Goal: Task Accomplishment & Management: Manage account settings

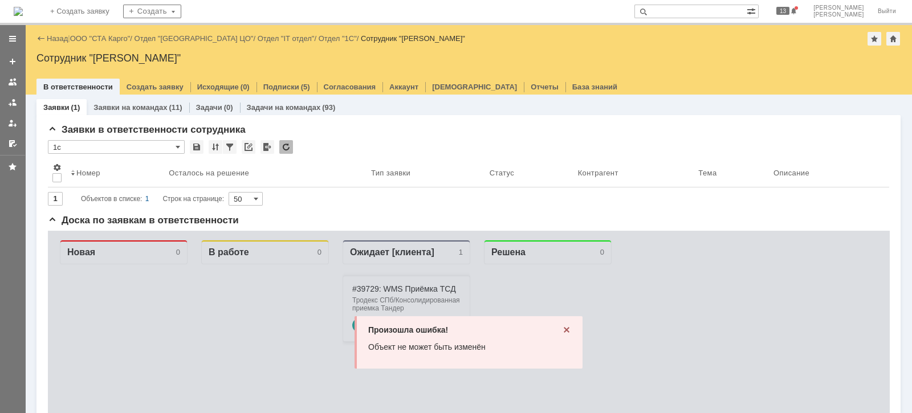
click at [99, 40] on link "ООО "СТА Карго"" at bounding box center [100, 38] width 60 height 9
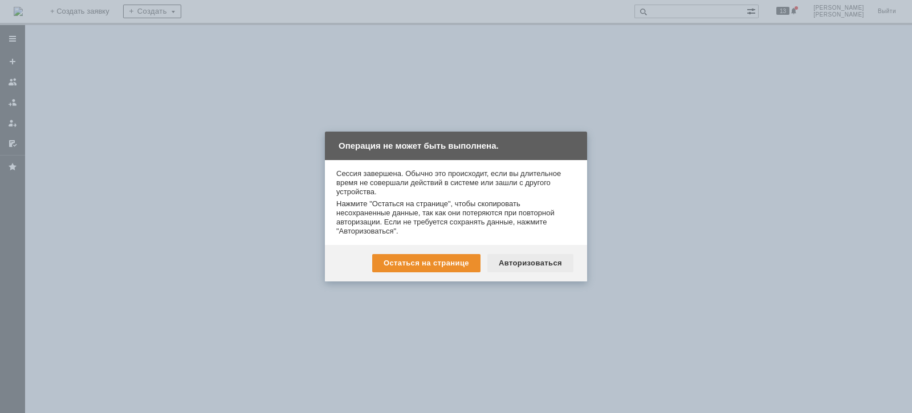
click at [541, 264] on div "Авторизоваться" at bounding box center [530, 263] width 86 height 18
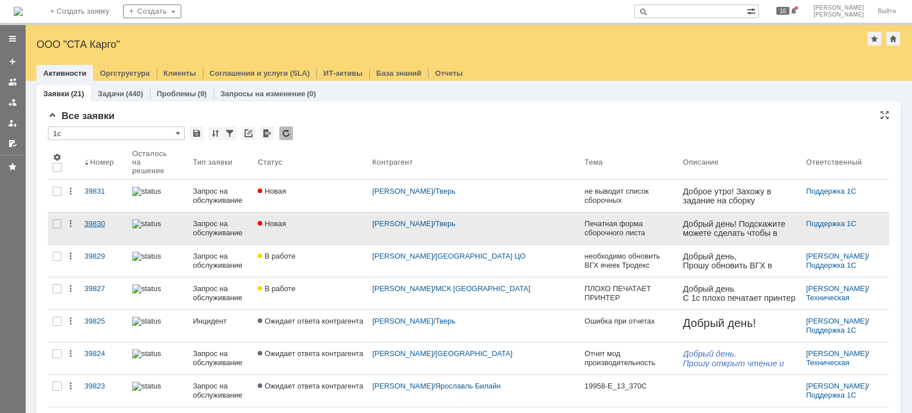
click at [88, 219] on div "39830" at bounding box center [103, 223] width 39 height 9
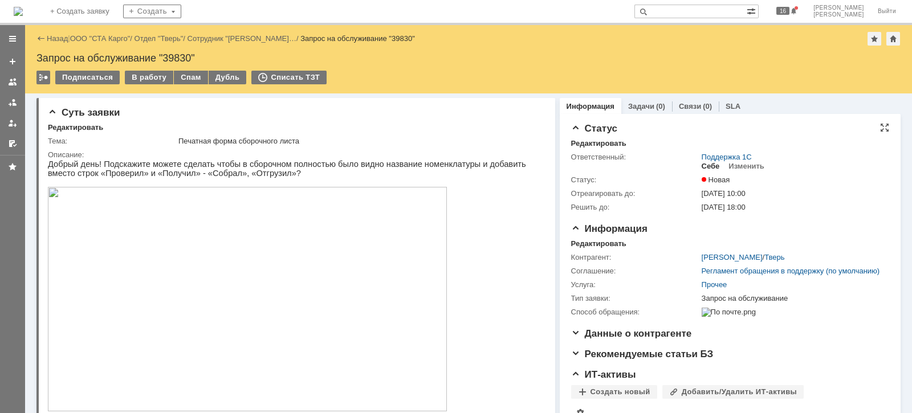
click at [701, 168] on div "Себе" at bounding box center [710, 166] width 18 height 9
click at [130, 69] on div "Назад | ООО "СТА Карго" / Отдел "Тверь" / Сотрудник "[PERSON_NAME]… / Запрос на…" at bounding box center [468, 59] width 887 height 68
click at [136, 74] on div "В работу" at bounding box center [149, 78] width 48 height 14
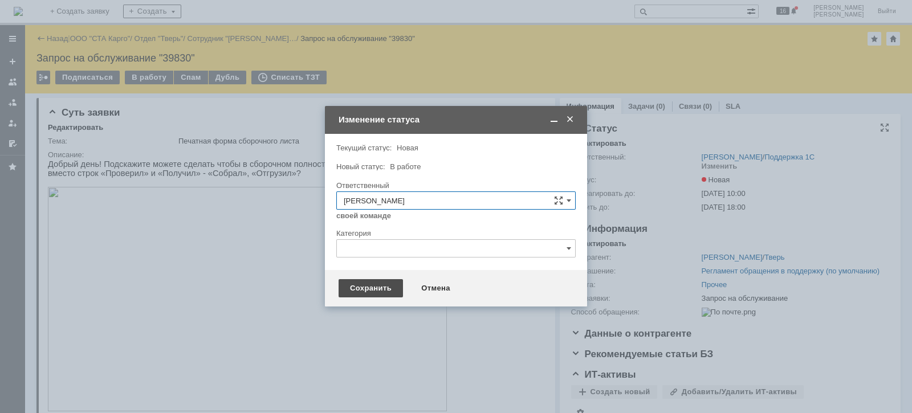
click at [362, 290] on div "Сохранить" at bounding box center [370, 288] width 64 height 18
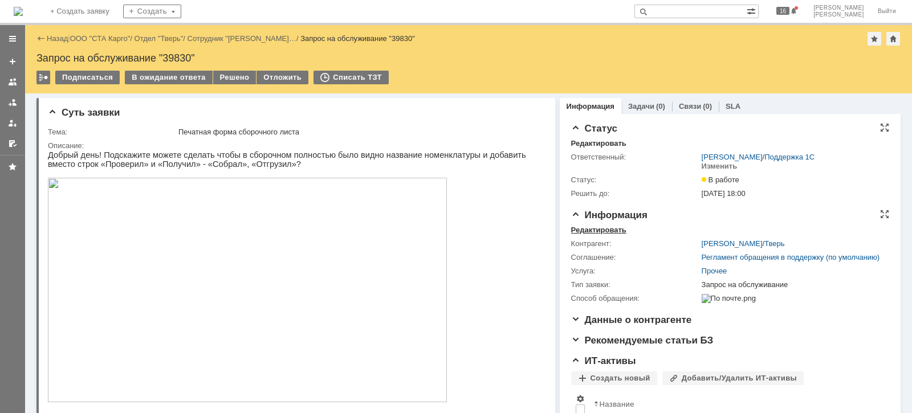
click at [613, 228] on div "Редактировать" at bounding box center [598, 230] width 55 height 9
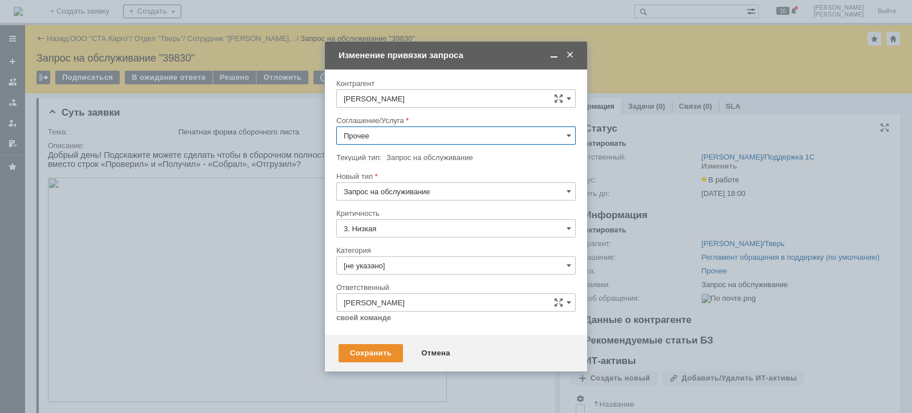
click at [413, 129] on input "Прочее" at bounding box center [455, 135] width 239 height 18
drag, startPoint x: 416, startPoint y: 276, endPoint x: 403, endPoint y: 289, distance: 17.7
click at [415, 277] on div "WMS Прочее" at bounding box center [456, 286] width 238 height 18
type input "WMS Прочее"
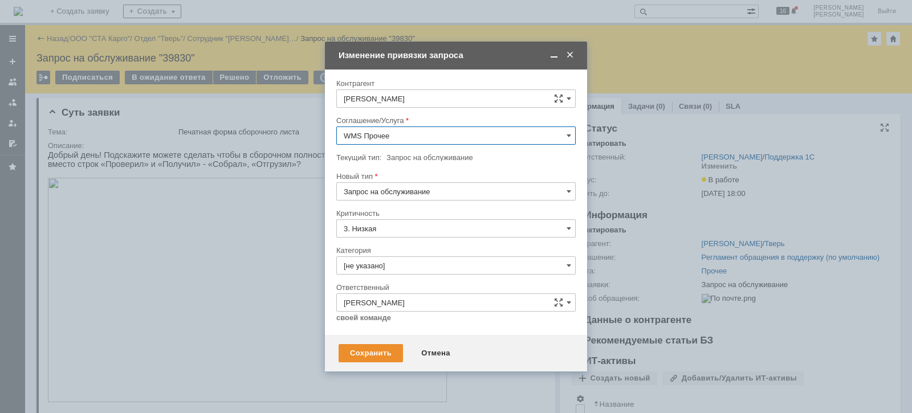
click at [384, 227] on input "3. Низкая" at bounding box center [455, 228] width 239 height 18
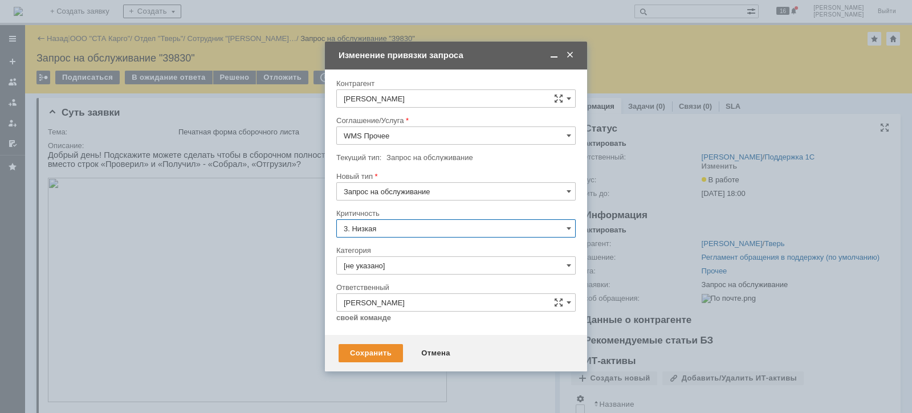
click at [431, 210] on div "Критичность" at bounding box center [454, 213] width 237 height 7
type input "3. Низкая"
click at [415, 266] on input "[не указано]" at bounding box center [455, 265] width 239 height 18
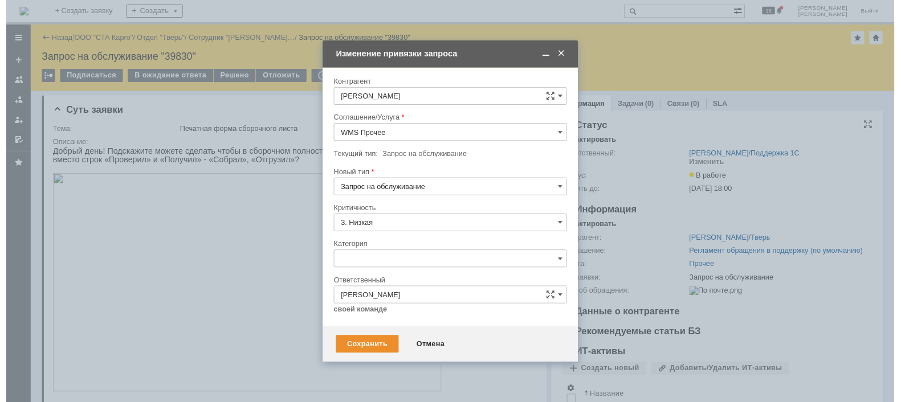
scroll to position [26, 0]
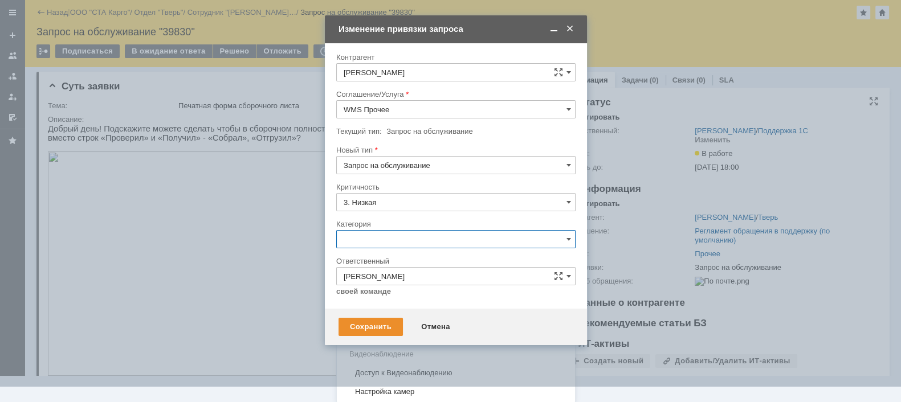
click at [422, 313] on span "Консультация пользователя" at bounding box center [456, 316] width 225 height 9
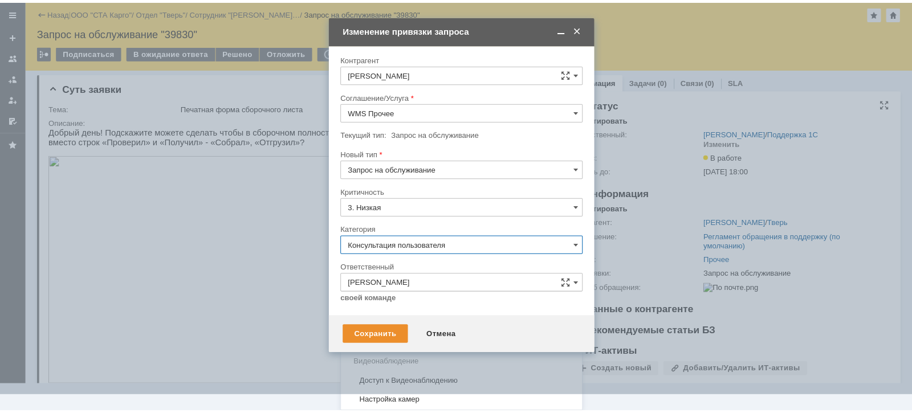
scroll to position [0, 0]
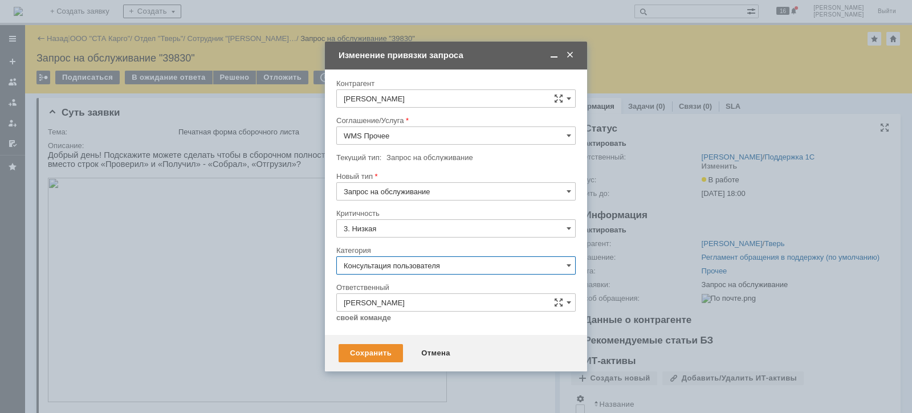
click at [447, 265] on input "Консультация пользователя" at bounding box center [455, 265] width 239 height 18
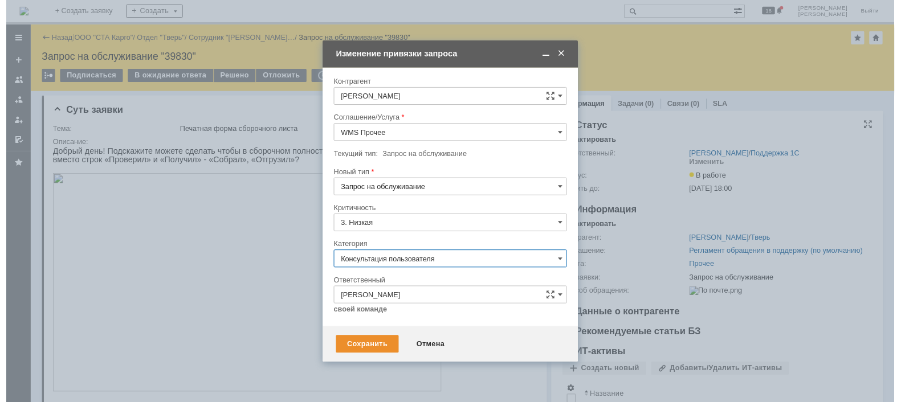
scroll to position [26, 0]
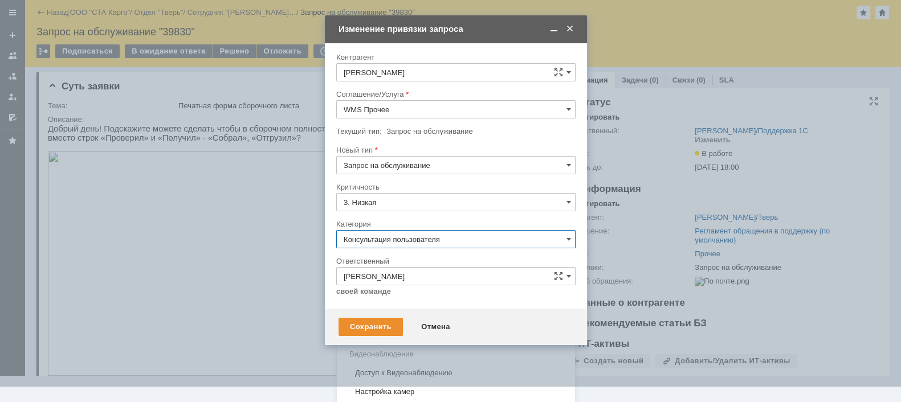
click at [409, 295] on span "Изменение" at bounding box center [456, 297] width 225 height 9
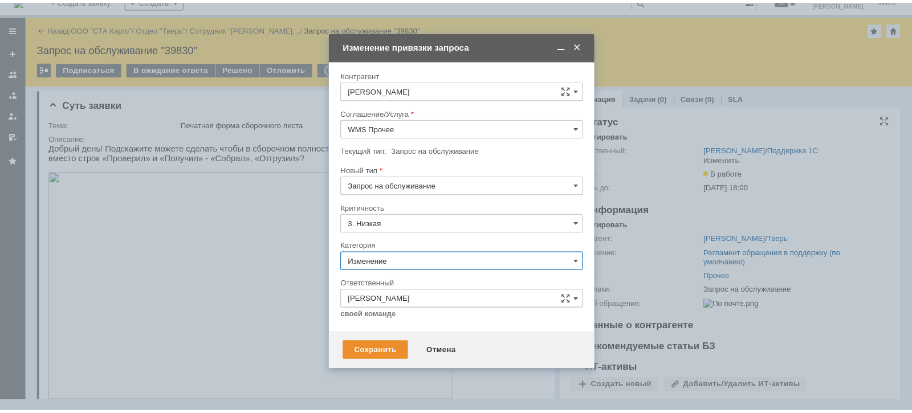
scroll to position [0, 0]
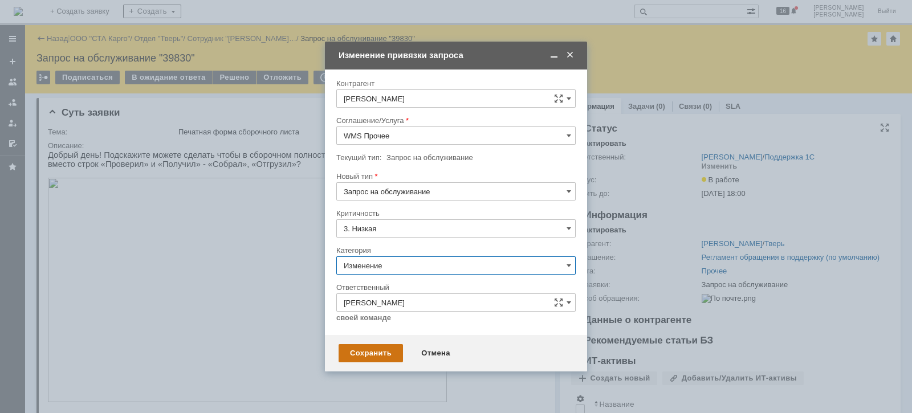
type input "Изменение"
click at [380, 353] on div "Сохранить" at bounding box center [370, 353] width 64 height 18
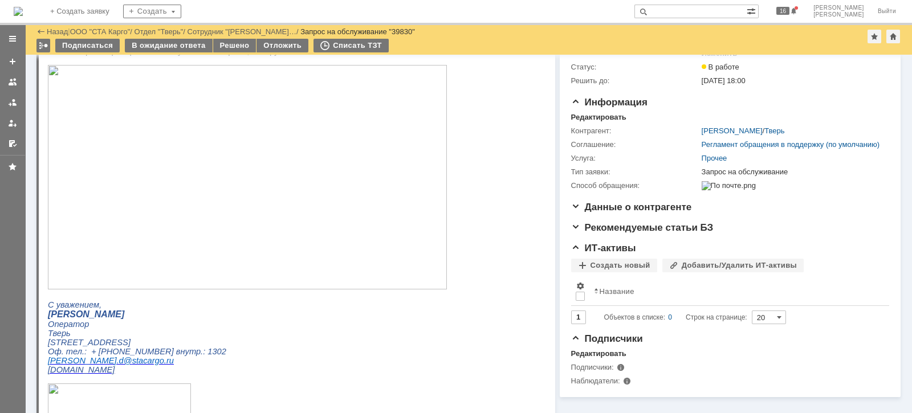
scroll to position [16, 0]
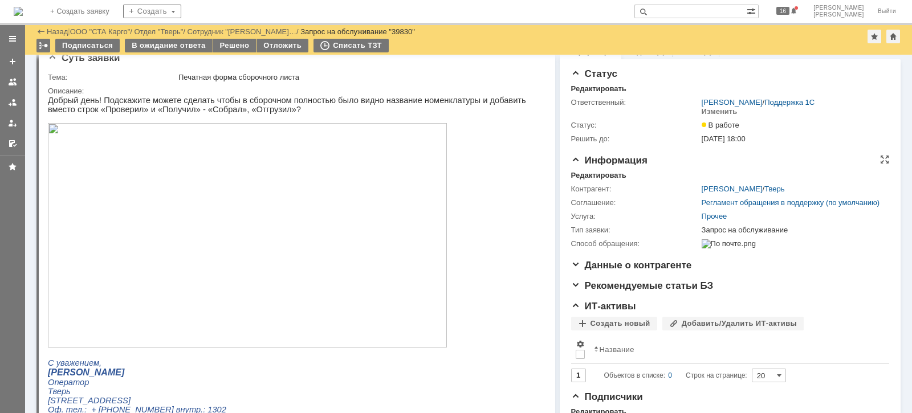
drag, startPoint x: 589, startPoint y: 174, endPoint x: 576, endPoint y: 185, distance: 16.6
click at [589, 174] on div "Редактировать" at bounding box center [598, 175] width 55 height 9
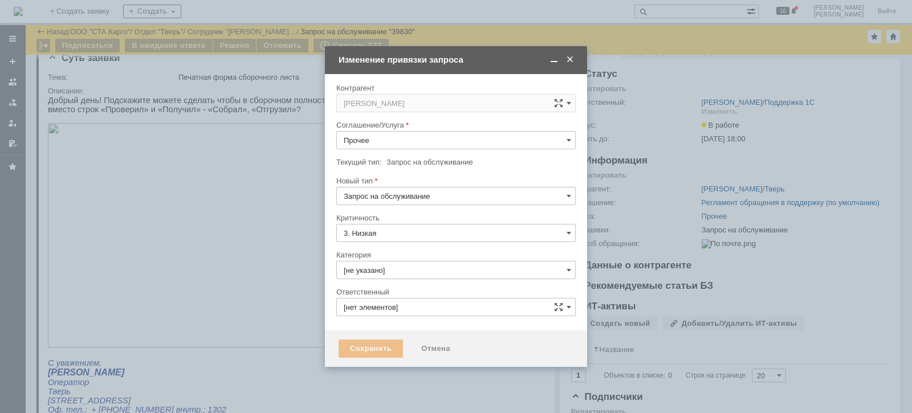
type input "[PERSON_NAME]"
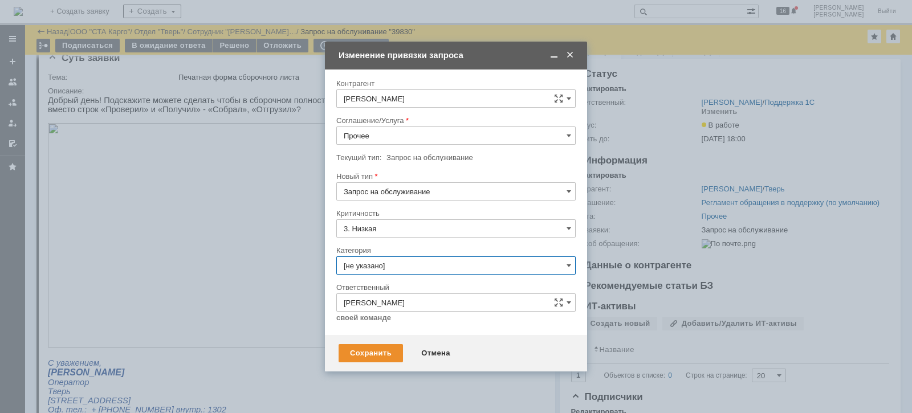
click at [419, 267] on input "[не указано]" at bounding box center [455, 265] width 239 height 18
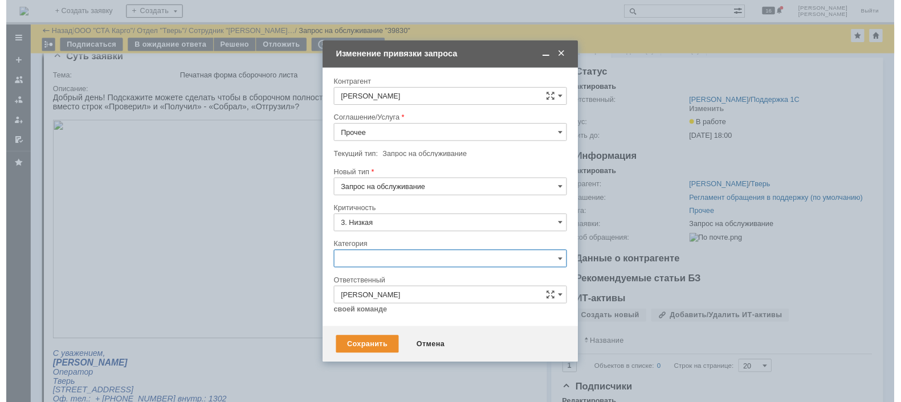
scroll to position [26, 0]
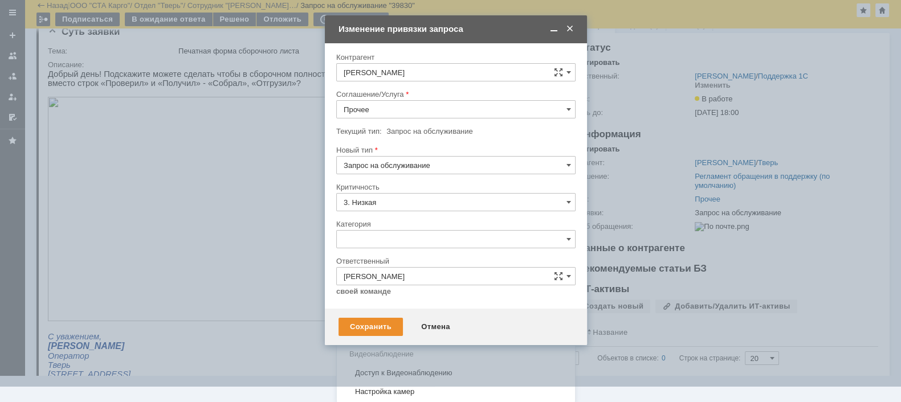
click at [422, 316] on span "Консультация пользователя" at bounding box center [456, 316] width 225 height 9
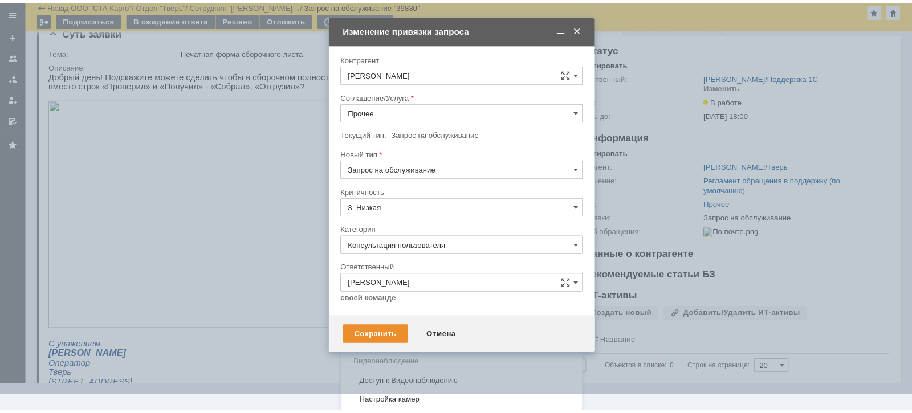
scroll to position [0, 0]
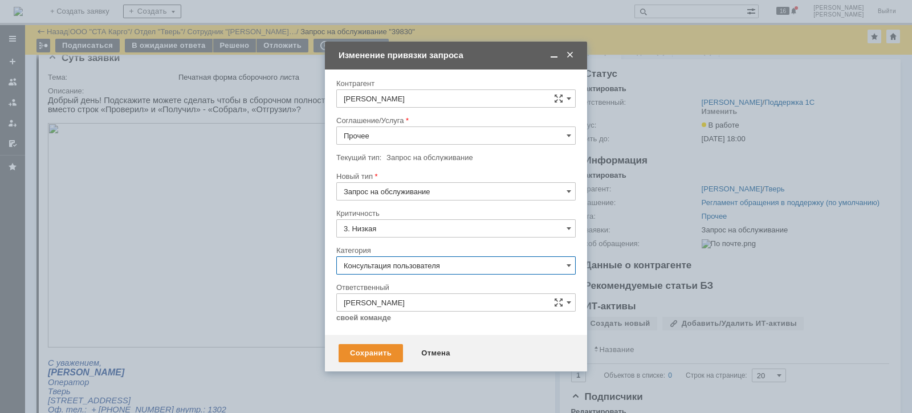
click at [451, 266] on input "Консультация пользователя" at bounding box center [455, 265] width 239 height 18
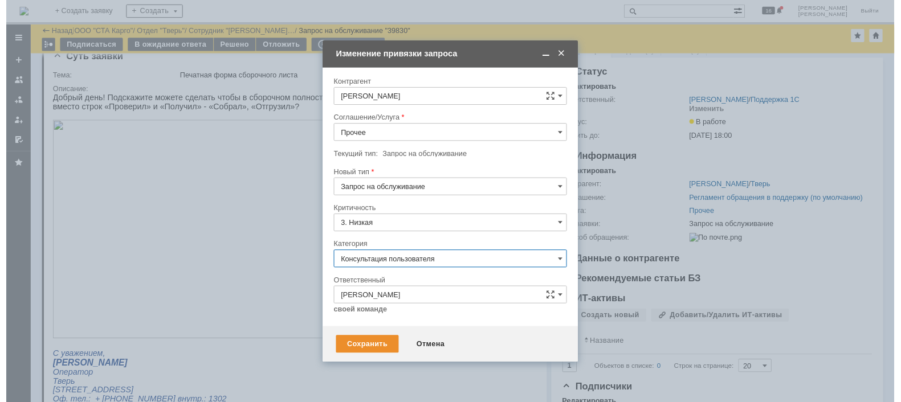
scroll to position [26, 0]
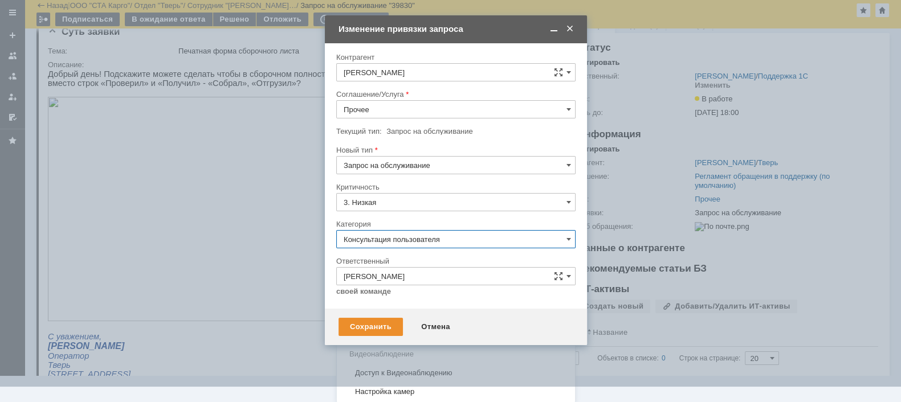
click at [414, 293] on span "Изменение" at bounding box center [456, 297] width 225 height 9
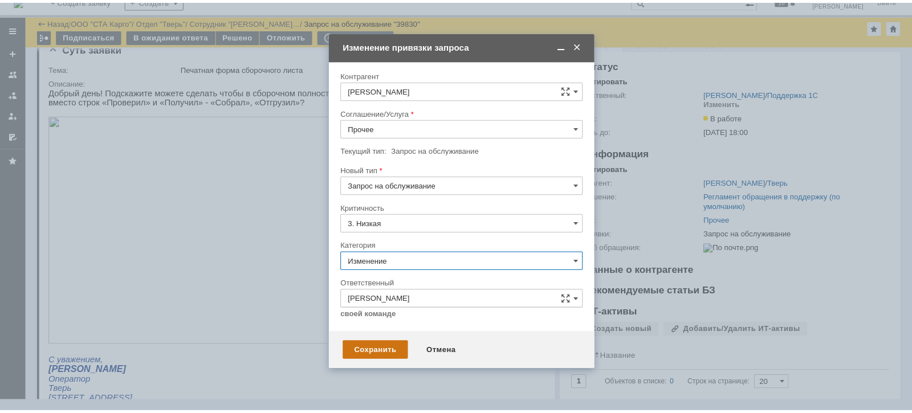
scroll to position [0, 0]
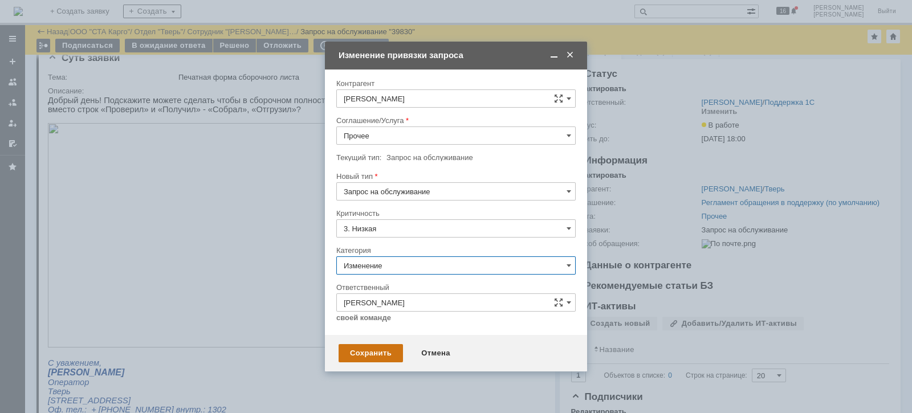
type input "Изменение"
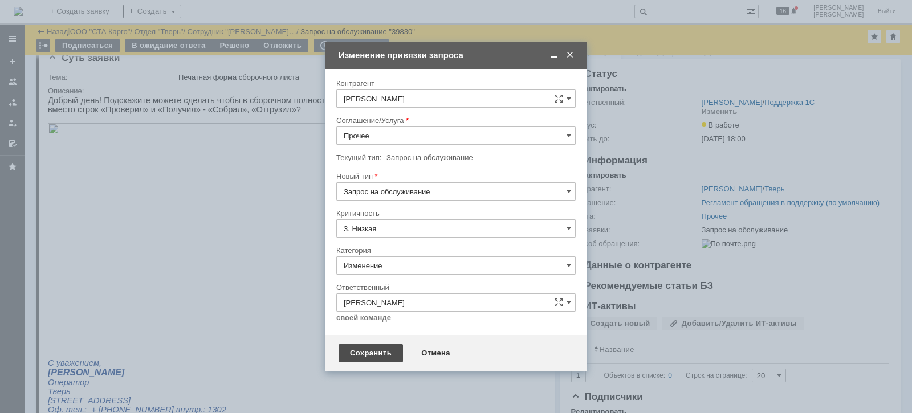
click at [379, 350] on div "Сохранить" at bounding box center [370, 353] width 64 height 18
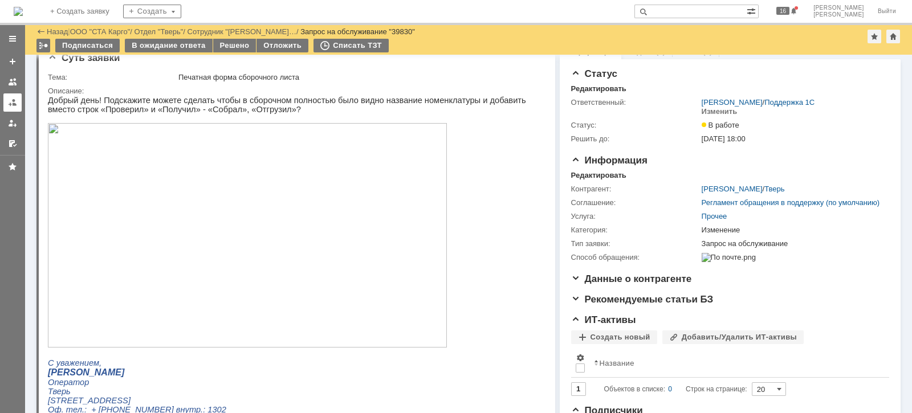
click at [20, 102] on link at bounding box center [12, 102] width 18 height 18
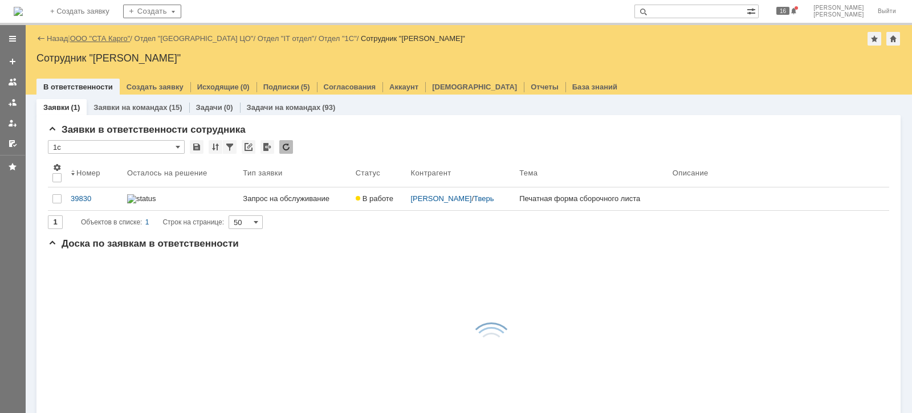
click at [107, 37] on link "ООО "СТА Карго"" at bounding box center [100, 38] width 60 height 9
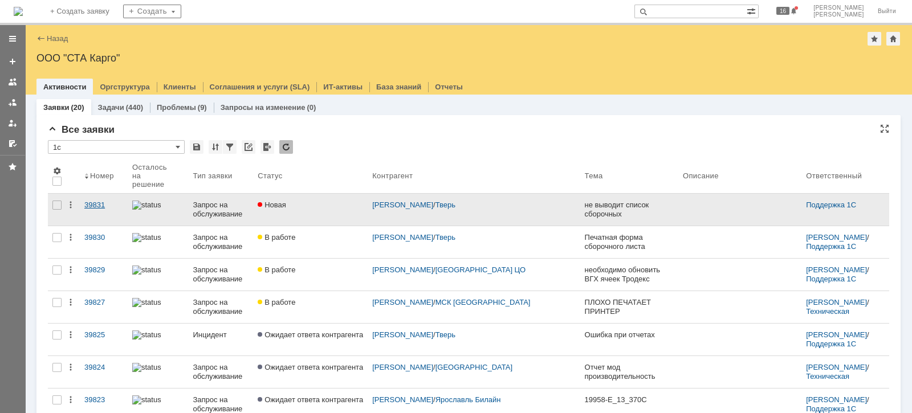
click at [95, 201] on div "39831" at bounding box center [103, 205] width 39 height 9
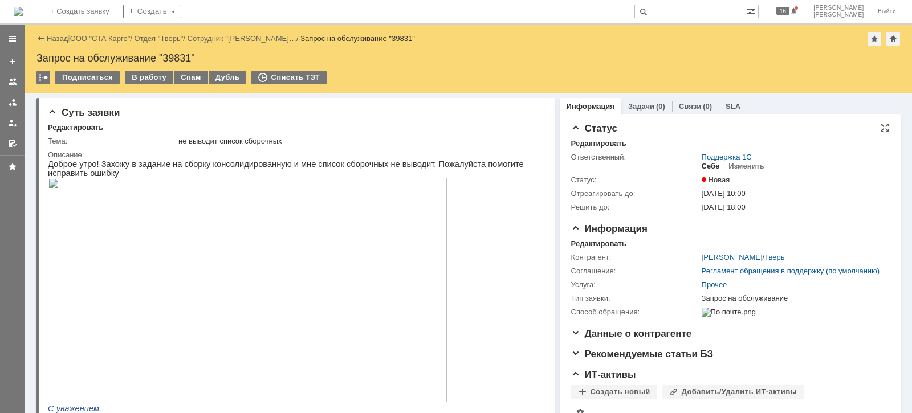
click at [701, 168] on div "Себе" at bounding box center [710, 166] width 18 height 9
click at [142, 80] on div "В работу" at bounding box center [149, 78] width 48 height 14
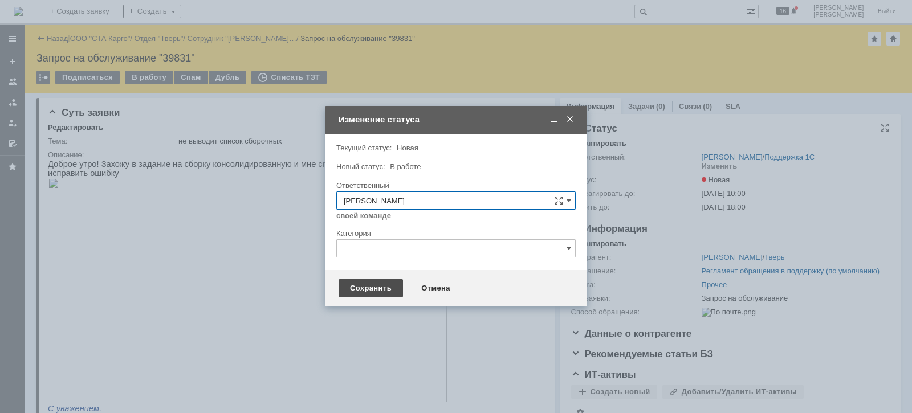
click at [360, 287] on div "Сохранить" at bounding box center [370, 288] width 64 height 18
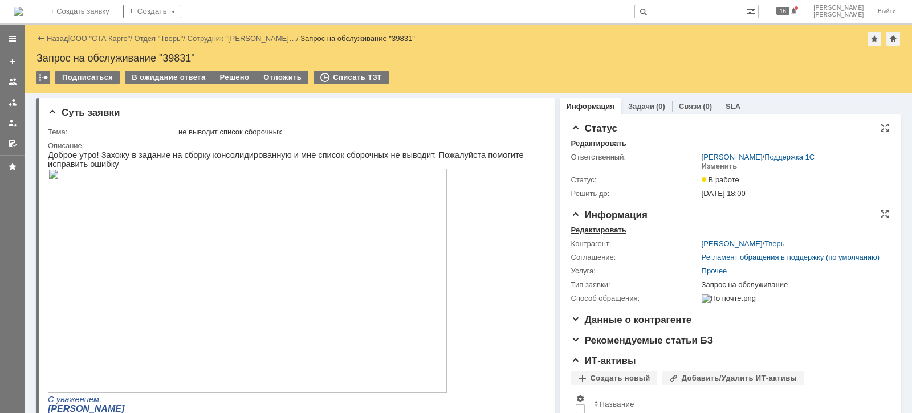
click at [598, 228] on div "Редактировать" at bounding box center [598, 230] width 55 height 9
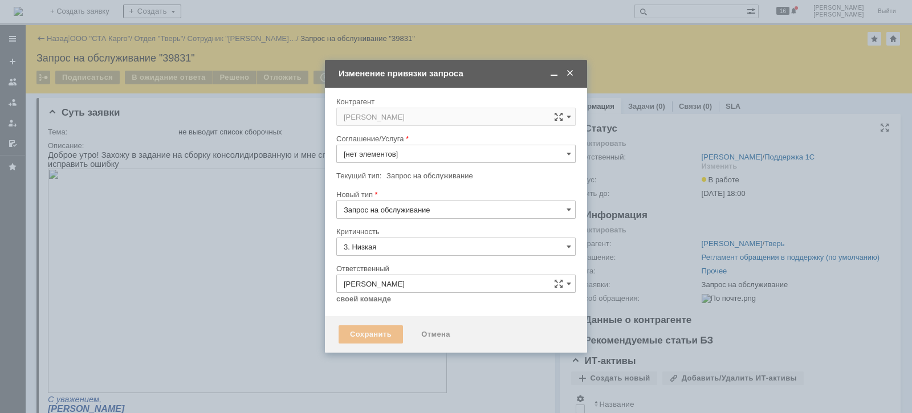
type input "Прочее"
type input "[не указано]"
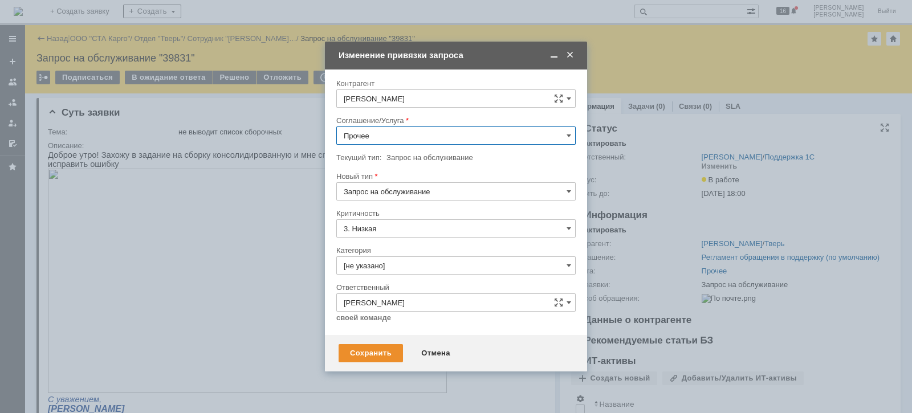
click at [405, 140] on input "Прочее" at bounding box center [455, 135] width 239 height 18
click at [430, 225] on span "WMS Сборка" at bounding box center [456, 223] width 225 height 9
type input "WMS Сборка"
click at [428, 262] on input "[не указано]" at bounding box center [455, 265] width 239 height 18
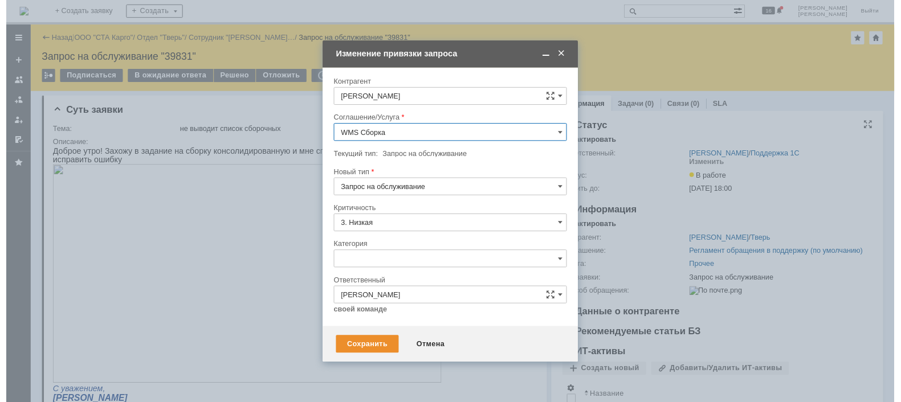
scroll to position [26, 0]
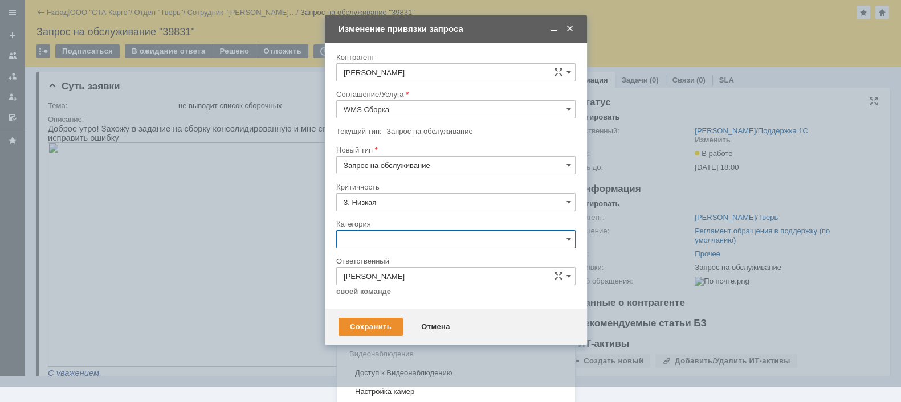
click at [421, 311] on div "Консультация пользователя" at bounding box center [456, 317] width 238 height 18
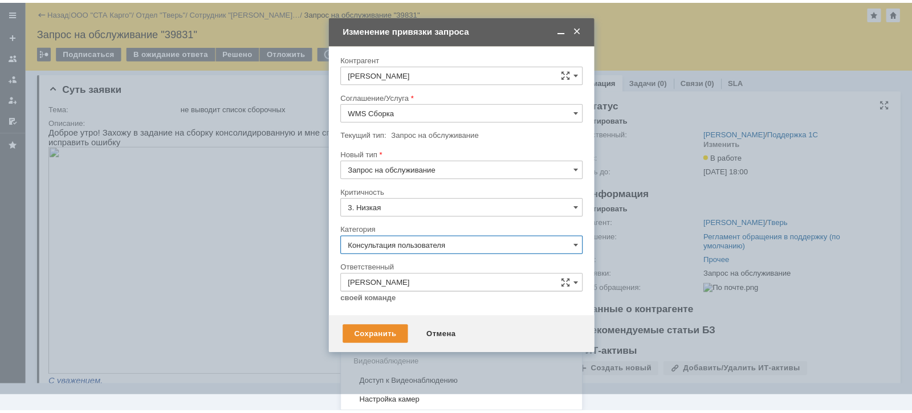
scroll to position [0, 0]
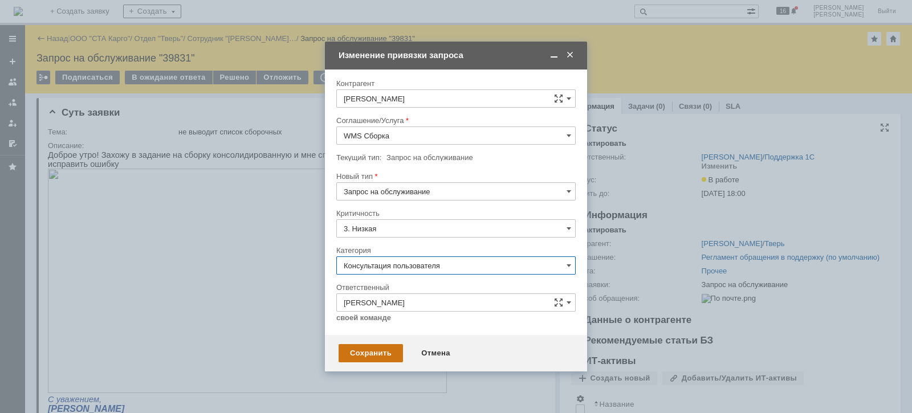
type input "Консультация пользователя"
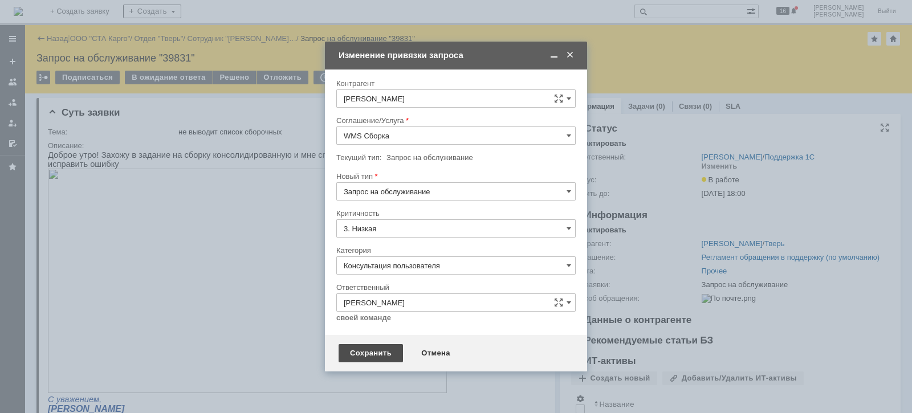
click at [381, 350] on div "Сохранить" at bounding box center [370, 353] width 64 height 18
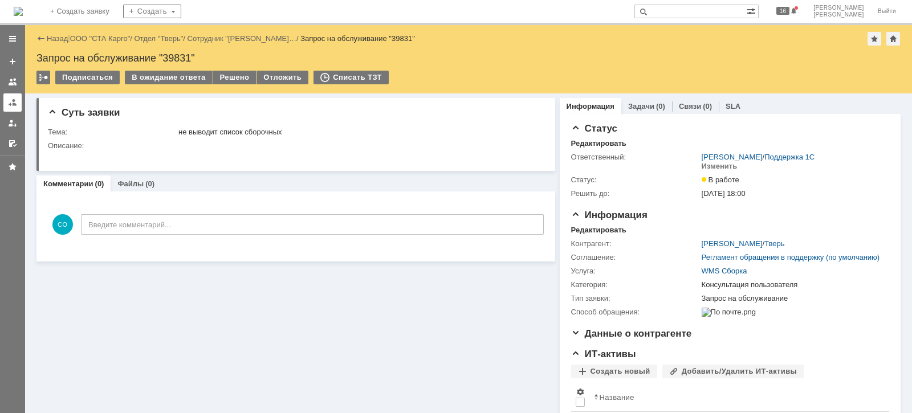
click at [10, 100] on div at bounding box center [12, 102] width 9 height 9
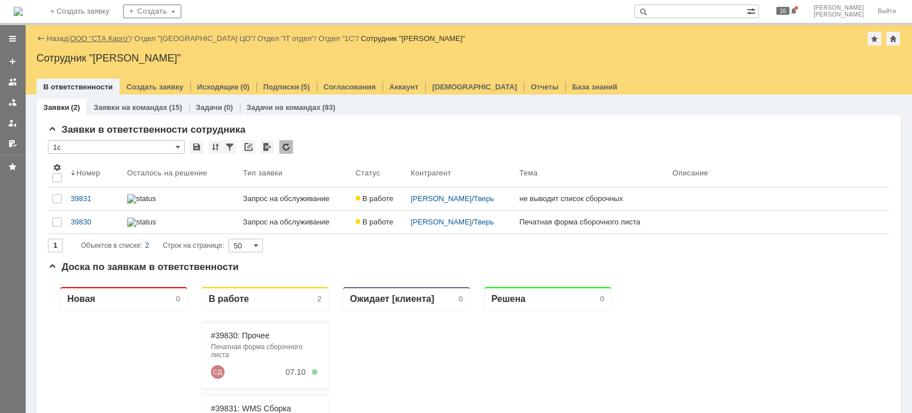
click at [105, 34] on link "ООО "СТА Карго"" at bounding box center [100, 38] width 60 height 9
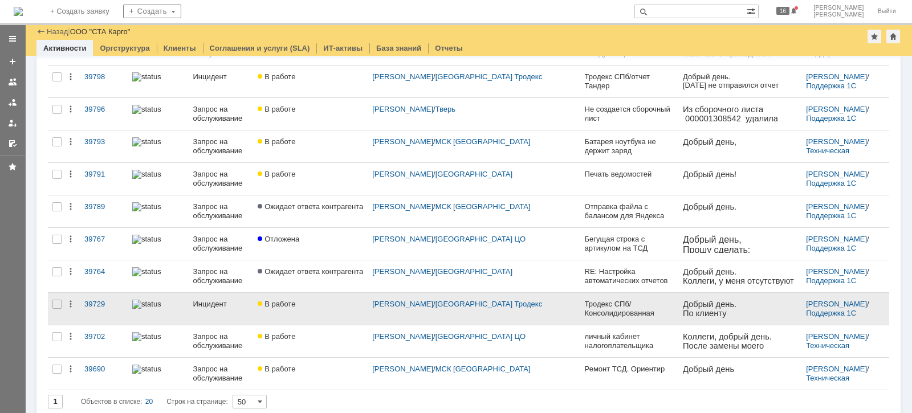
click at [243, 300] on div "Инцидент" at bounding box center [221, 304] width 56 height 9
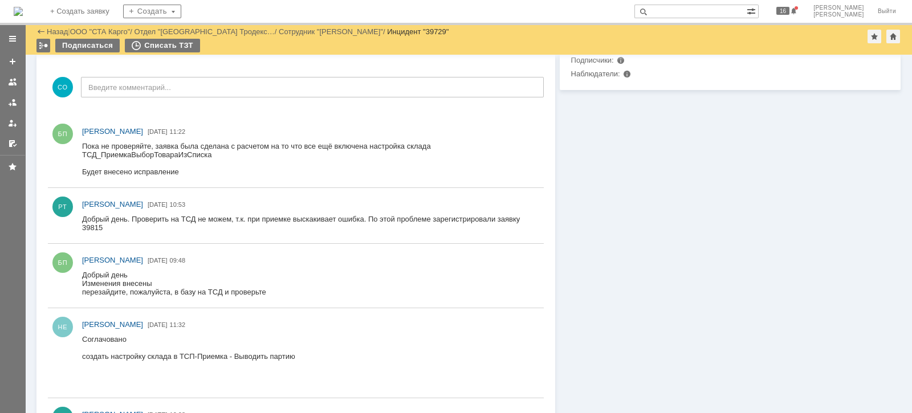
click at [16, 98] on div at bounding box center [12, 102] width 9 height 9
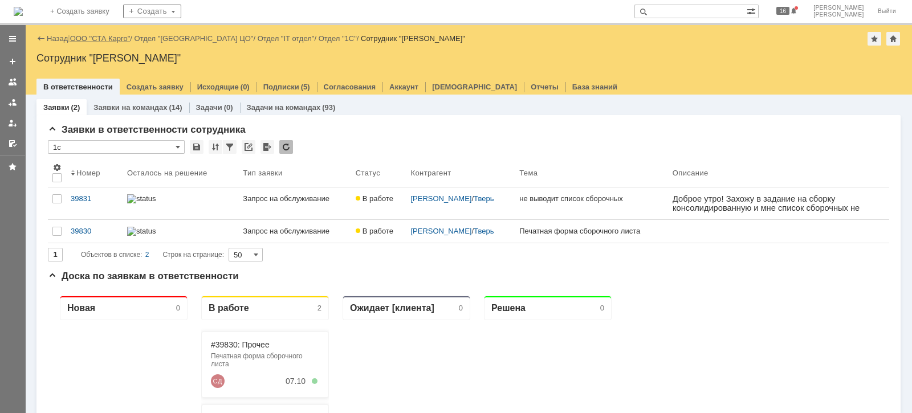
click at [101, 35] on link "ООО "СТА Карго"" at bounding box center [100, 38] width 60 height 9
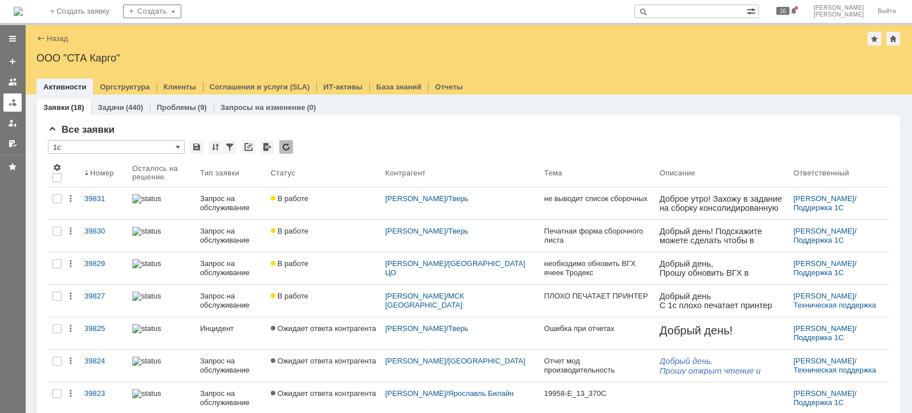
click at [14, 108] on link at bounding box center [12, 102] width 18 height 18
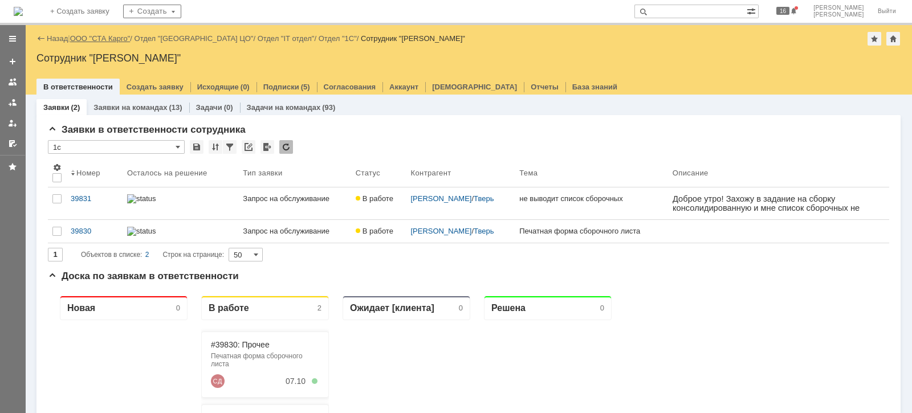
click at [93, 39] on link "ООО "СТА Карго"" at bounding box center [100, 38] width 60 height 9
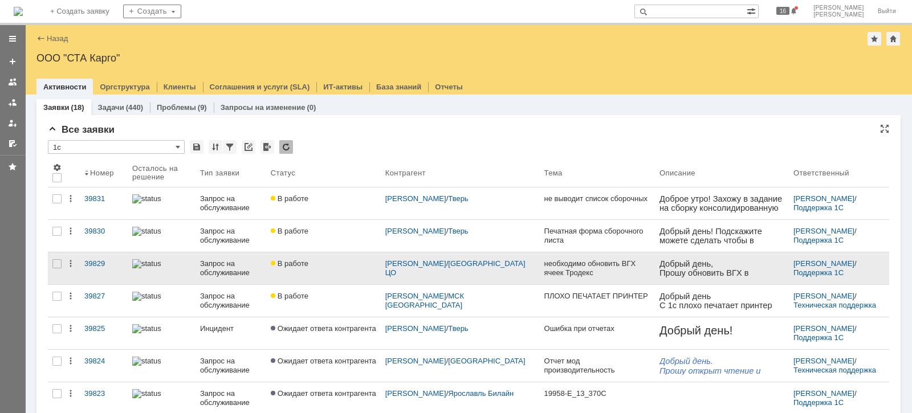
click at [345, 269] on link "В работе" at bounding box center [323, 268] width 115 height 32
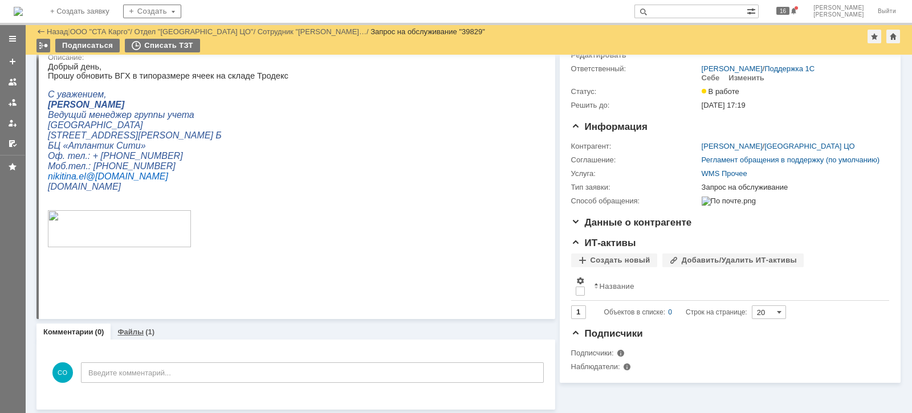
click at [137, 328] on link "Файлы" at bounding box center [130, 332] width 26 height 9
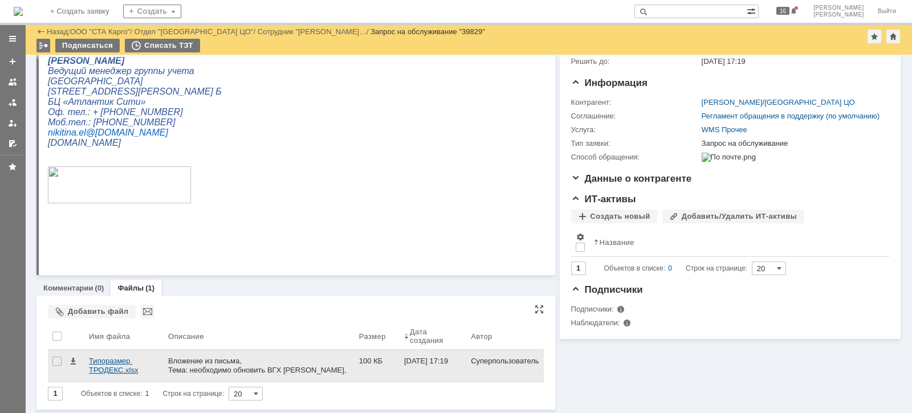
click at [124, 360] on div "Типоразмер ТРОДЕКС.xlsx" at bounding box center [124, 366] width 70 height 18
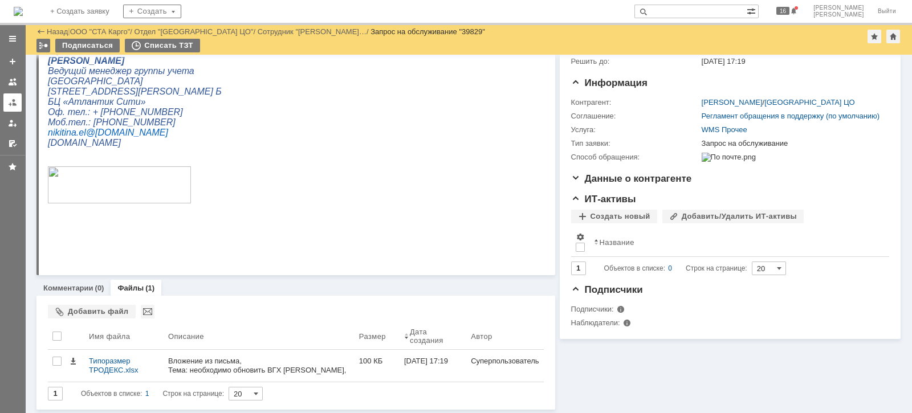
click at [11, 100] on div at bounding box center [12, 102] width 9 height 9
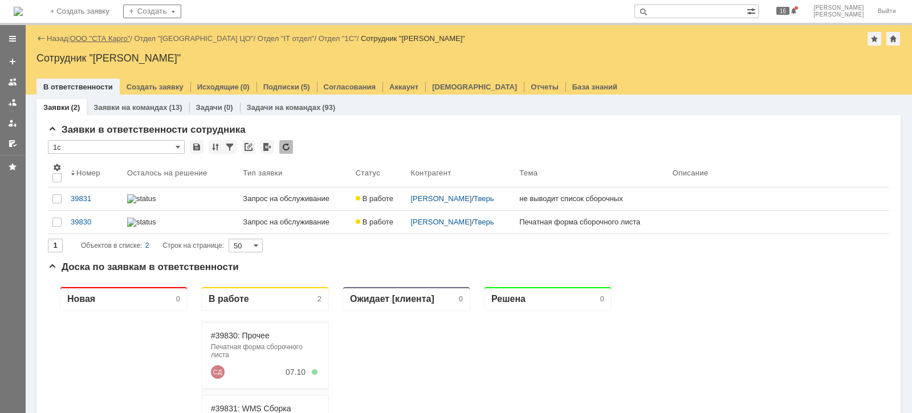
click at [92, 40] on link "ООО "СТА Карго"" at bounding box center [100, 38] width 60 height 9
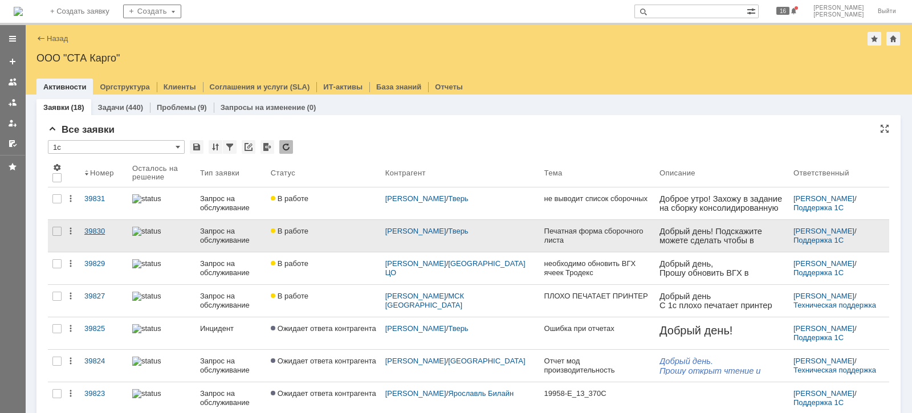
click at [109, 242] on link "39830" at bounding box center [104, 236] width 48 height 32
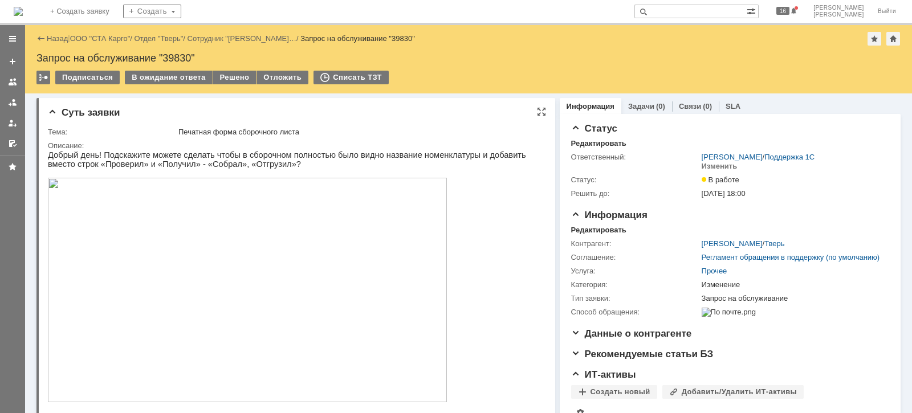
click at [225, 253] on img at bounding box center [247, 290] width 399 height 225
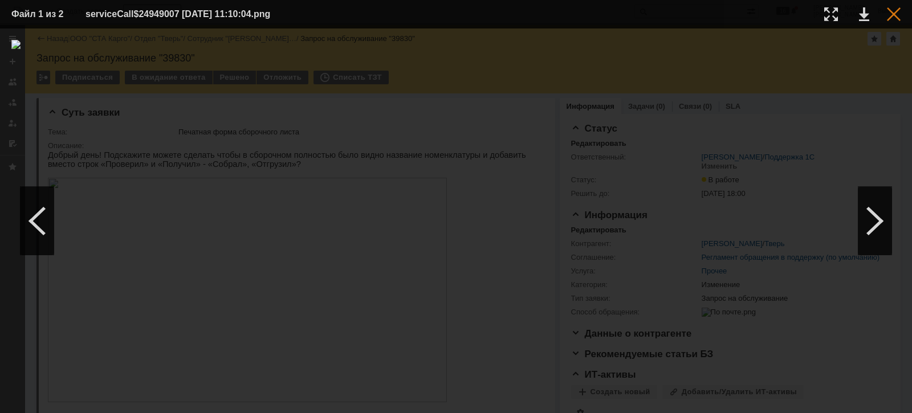
click at [891, 14] on div at bounding box center [894, 14] width 14 height 14
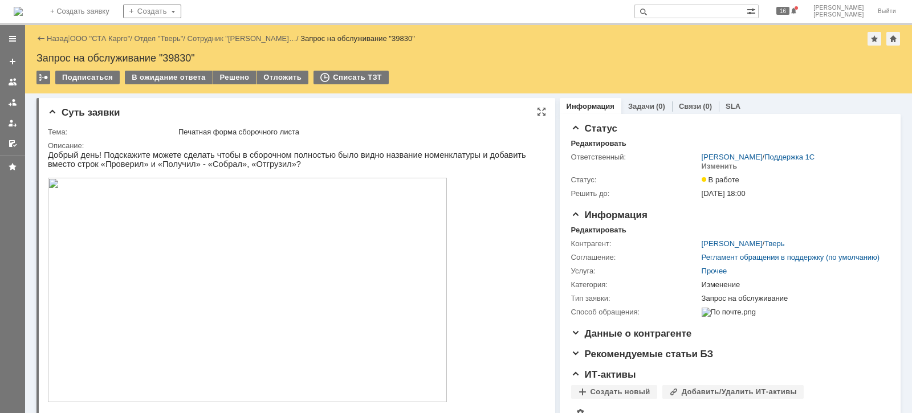
click at [174, 259] on img at bounding box center [247, 290] width 399 height 225
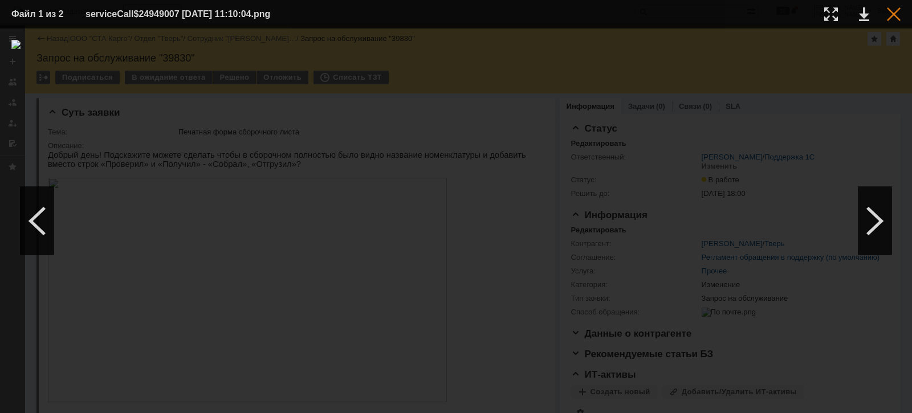
click at [888, 15] on div at bounding box center [894, 14] width 14 height 14
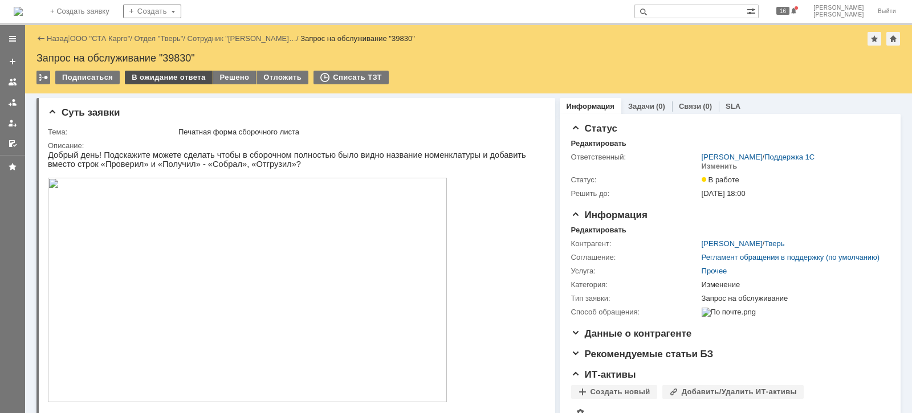
click at [148, 75] on div "В ожидание ответа" at bounding box center [168, 78] width 87 height 14
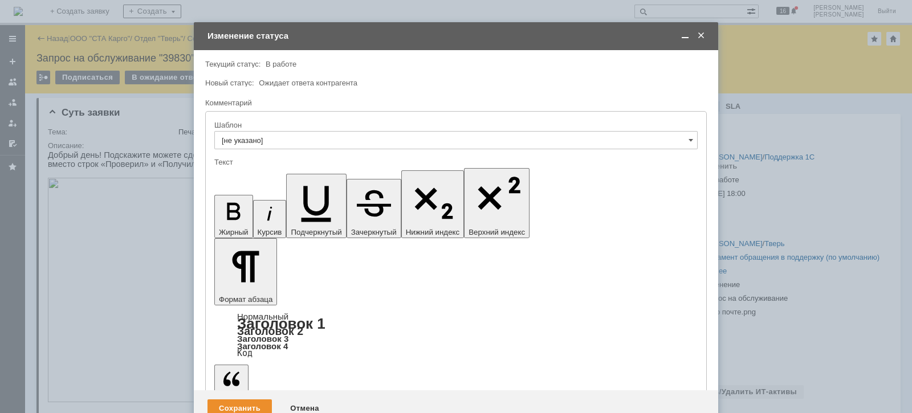
drag, startPoint x: 394, startPoint y: 3316, endPoint x: 250, endPoint y: 3172, distance: 203.5
click at [245, 399] on div "Сохранить" at bounding box center [239, 408] width 64 height 18
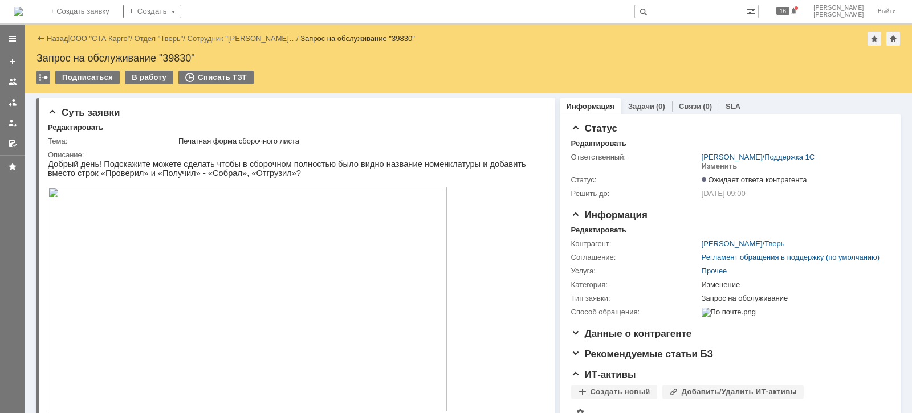
click at [100, 40] on link "ООО "СТА Карго"" at bounding box center [100, 38] width 60 height 9
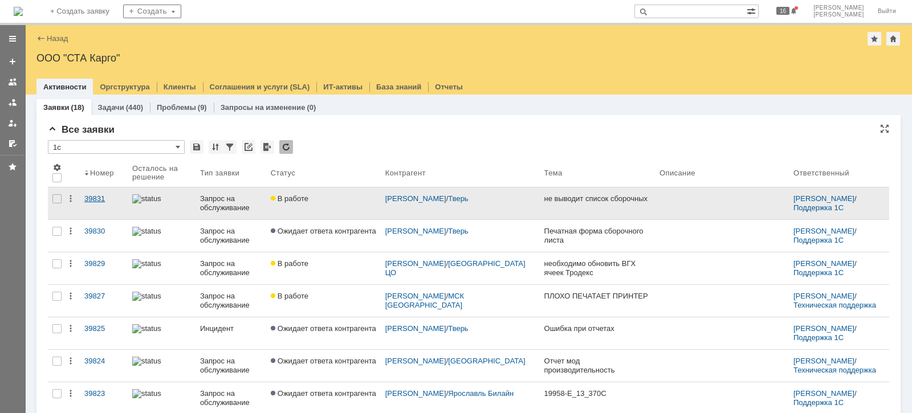
click at [103, 196] on div "39831" at bounding box center [103, 198] width 39 height 9
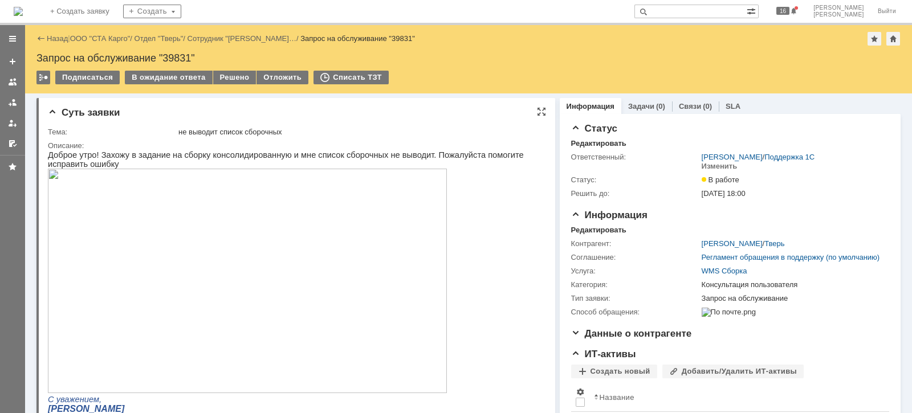
click at [524, 264] on p at bounding box center [291, 282] width 486 height 226
click at [169, 77] on div "В ожидание ответа" at bounding box center [168, 78] width 87 height 14
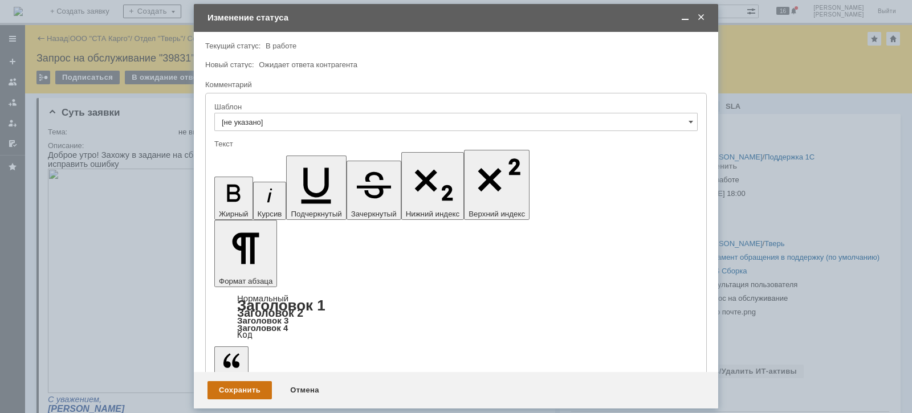
click at [242, 389] on div "Сохранить" at bounding box center [239, 390] width 64 height 18
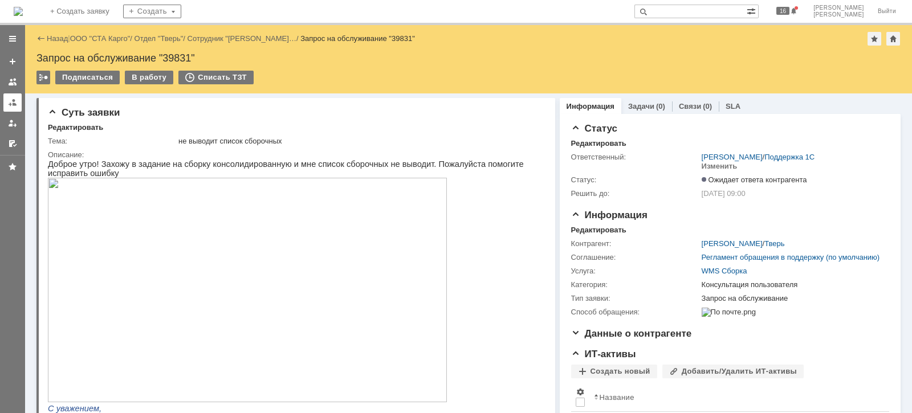
click at [17, 99] on link at bounding box center [12, 102] width 18 height 18
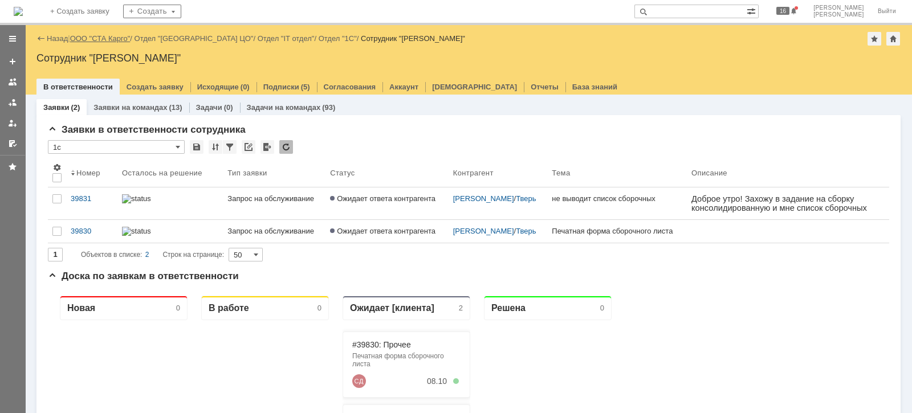
click at [104, 40] on link "ООО "СТА Карго"" at bounding box center [100, 38] width 60 height 9
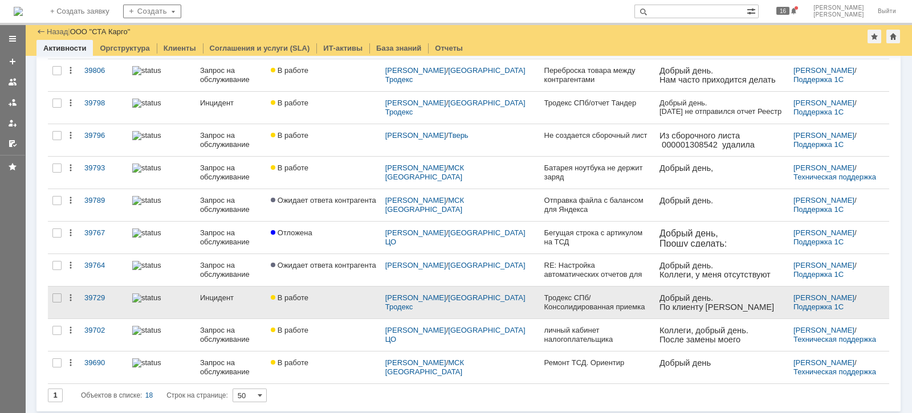
scroll to position [207, 0]
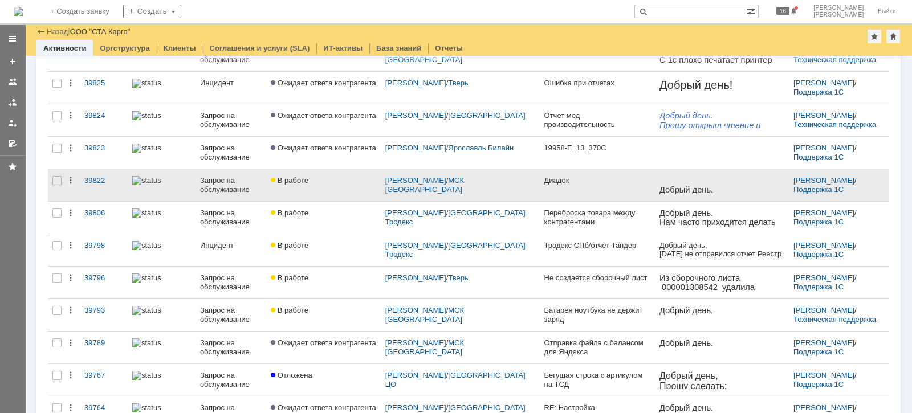
click at [275, 185] on link "В работе" at bounding box center [323, 185] width 115 height 32
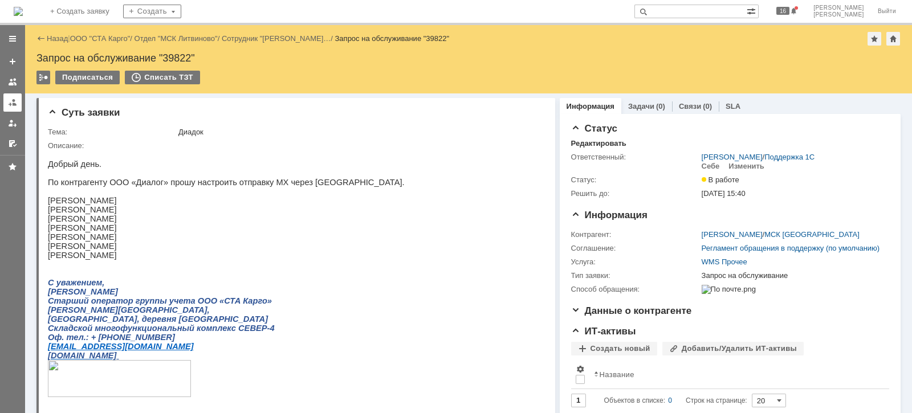
click at [17, 99] on div at bounding box center [12, 102] width 9 height 9
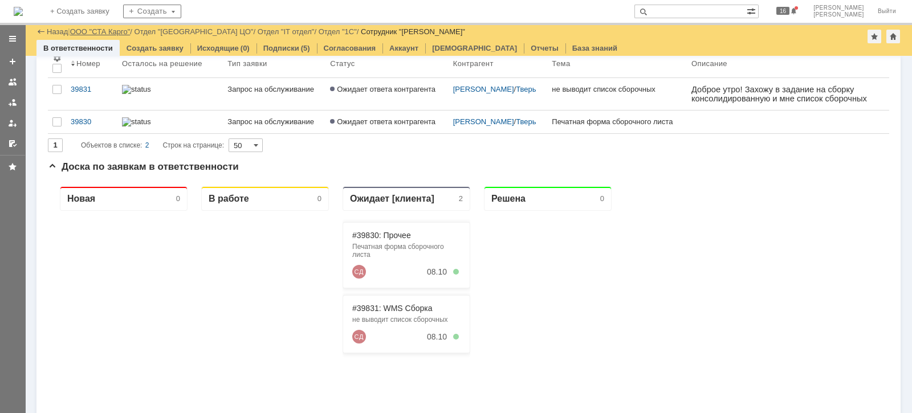
click at [117, 30] on link "ООО "СТА Карго"" at bounding box center [100, 31] width 60 height 9
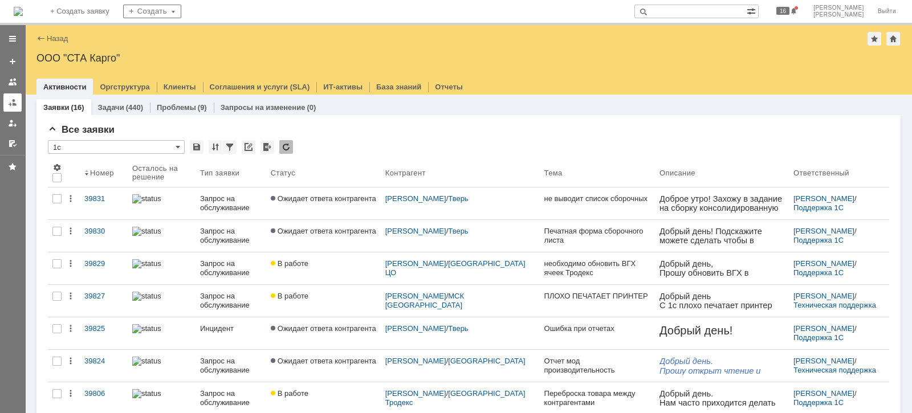
click at [13, 107] on link at bounding box center [12, 102] width 18 height 18
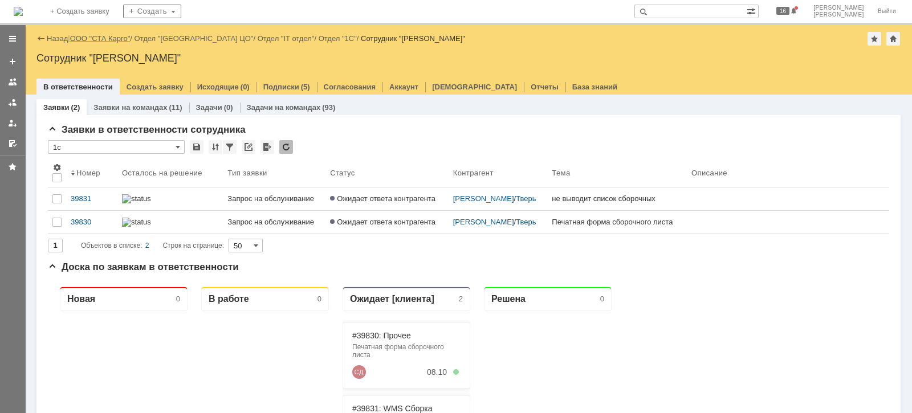
click at [114, 36] on link "ООО "СТА Карго"" at bounding box center [100, 38] width 60 height 9
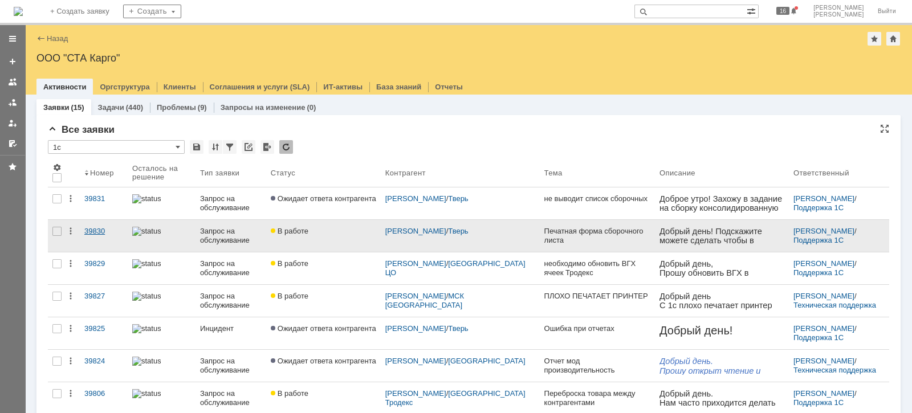
click at [100, 228] on div "39830" at bounding box center [103, 231] width 39 height 9
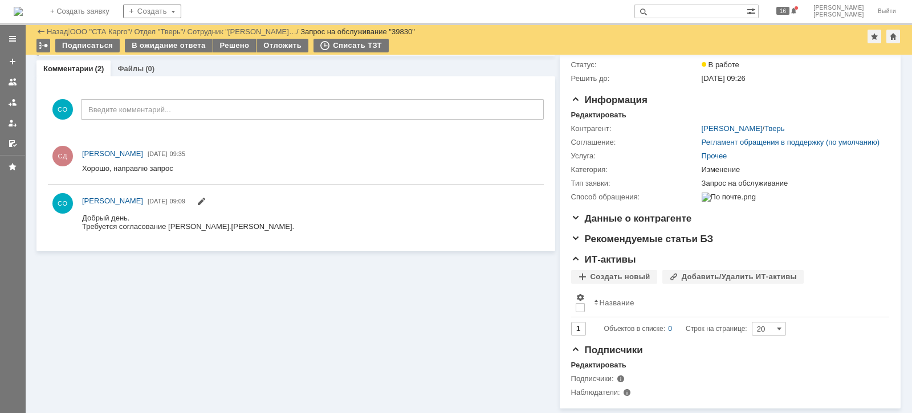
scroll to position [333, 0]
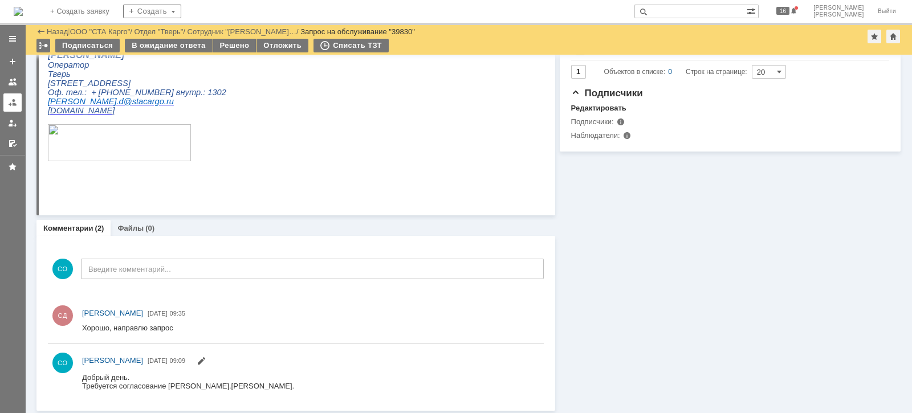
click at [18, 99] on link at bounding box center [12, 102] width 18 height 18
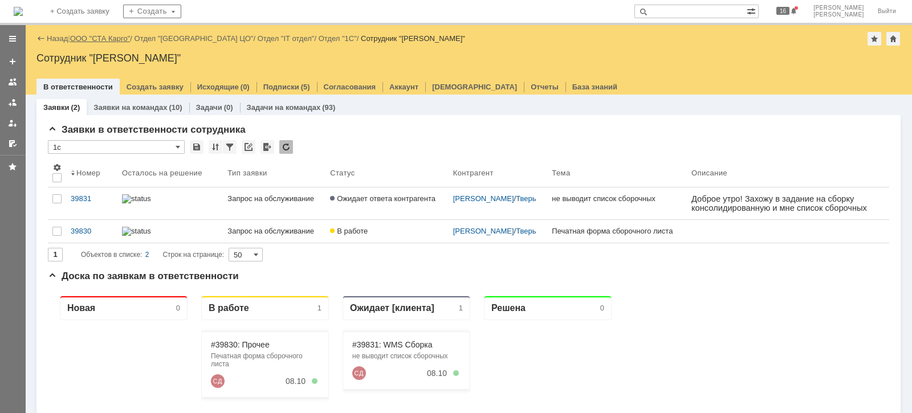
click at [107, 37] on link "ООО "СТА Карго"" at bounding box center [100, 38] width 60 height 9
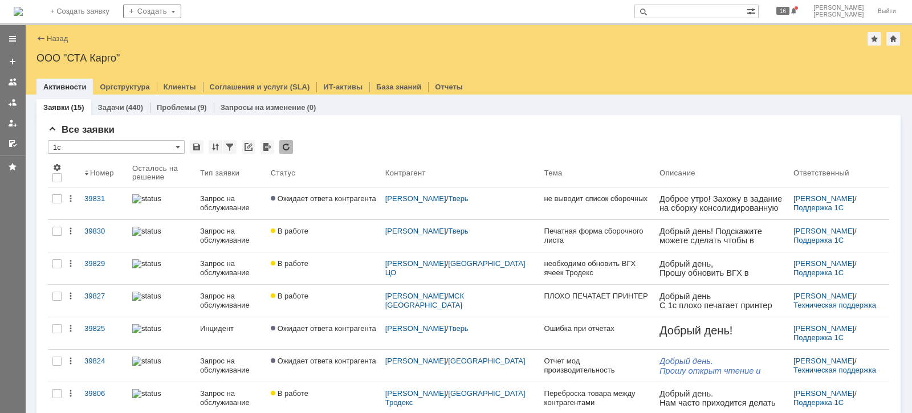
click at [9, 104] on div at bounding box center [12, 102] width 9 height 9
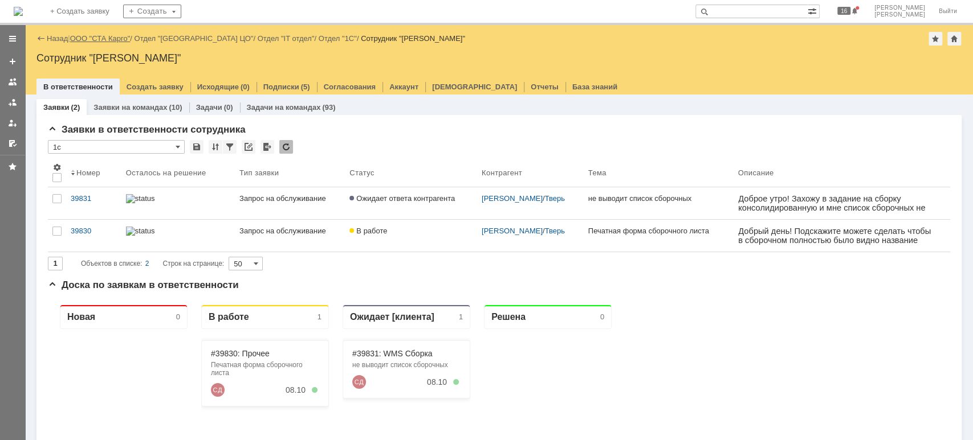
click at [105, 40] on link "ООО "СТА Карго"" at bounding box center [100, 38] width 60 height 9
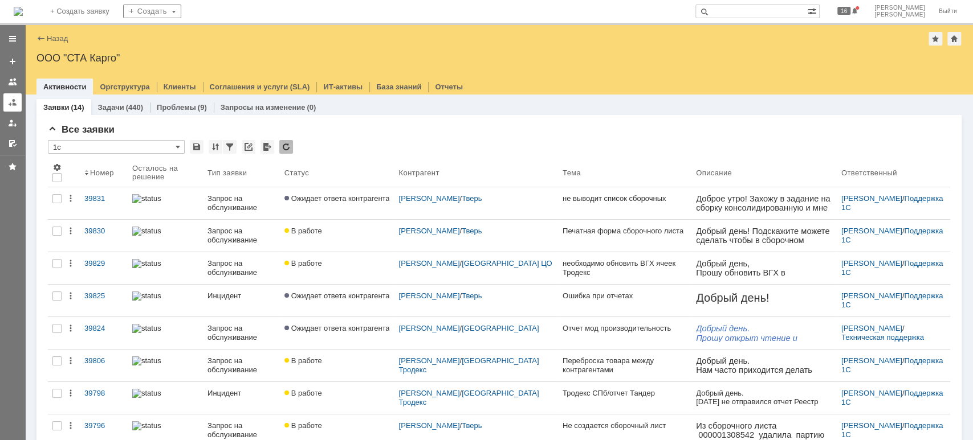
click at [5, 96] on link at bounding box center [12, 102] width 18 height 18
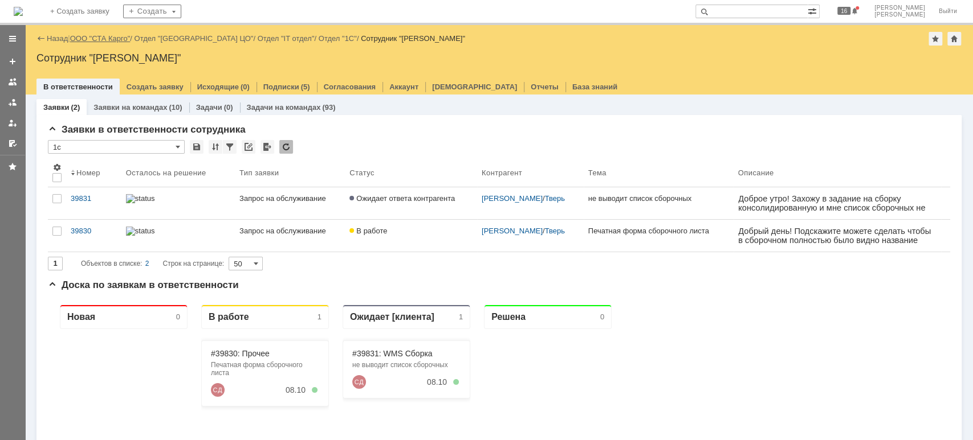
click at [117, 36] on link "ООО "СТА Карго"" at bounding box center [100, 38] width 60 height 9
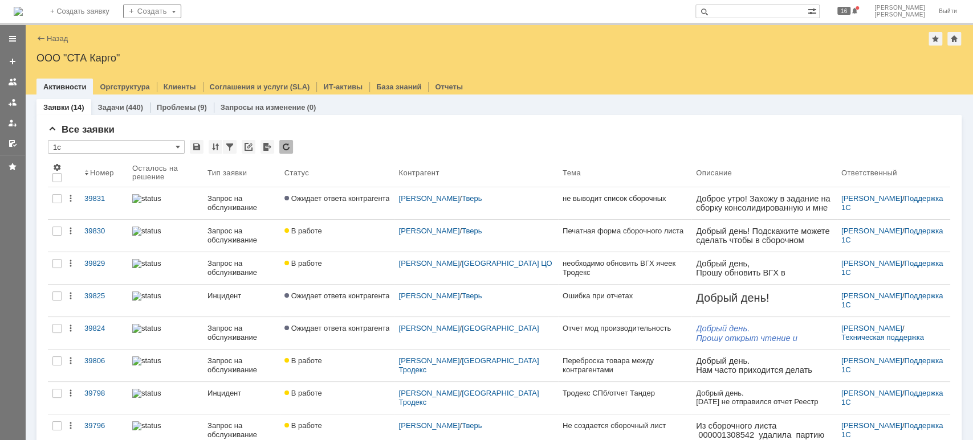
click at [766, 15] on input "text" at bounding box center [751, 12] width 112 height 14
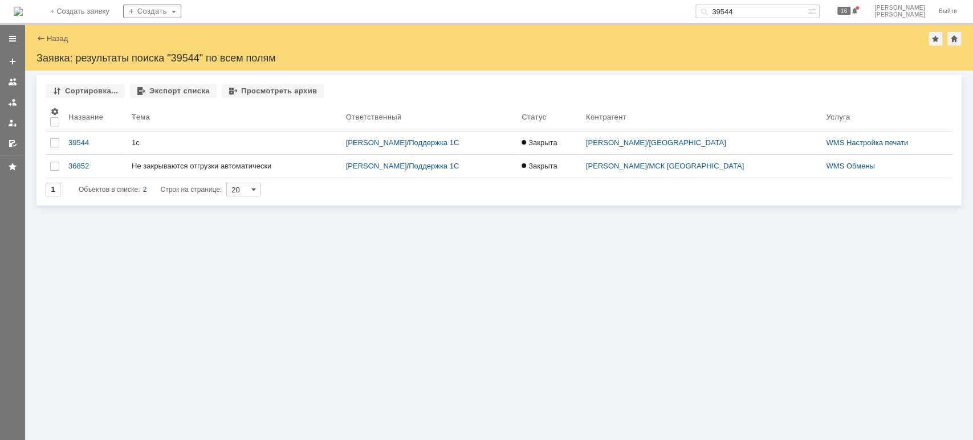
click at [764, 5] on input "39544" at bounding box center [751, 12] width 112 height 14
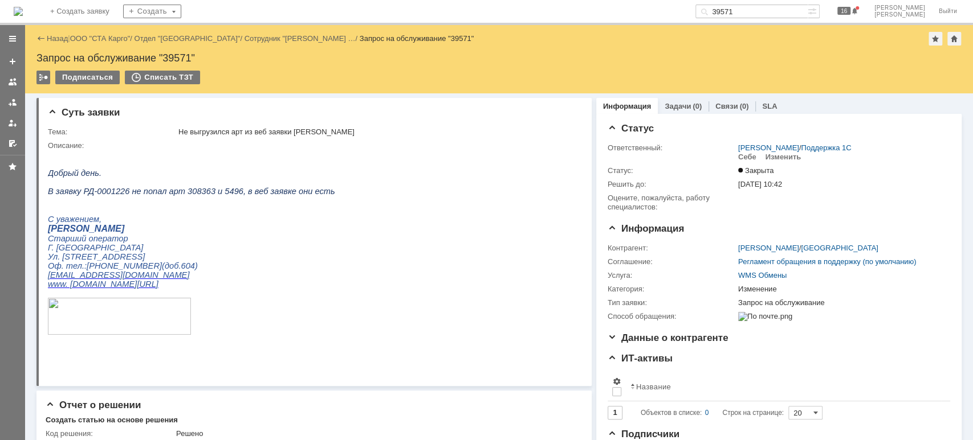
click at [779, 12] on input "39571" at bounding box center [751, 12] width 112 height 14
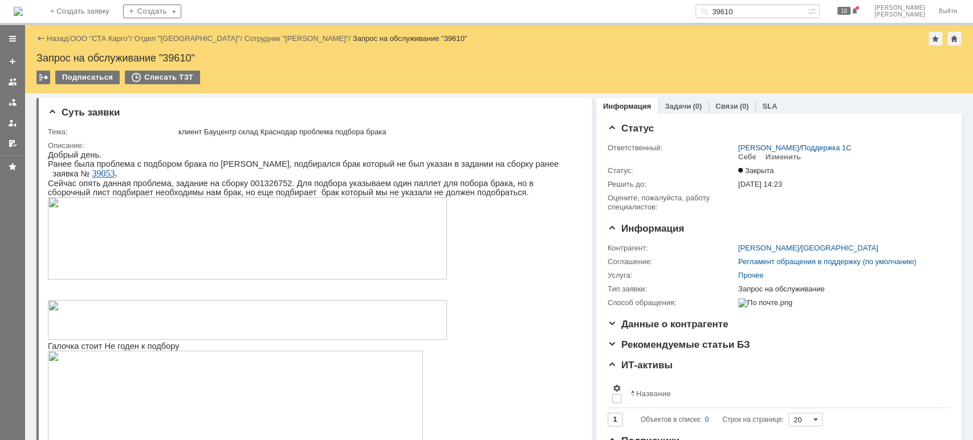
click at [807, 9] on input "39610" at bounding box center [751, 12] width 112 height 14
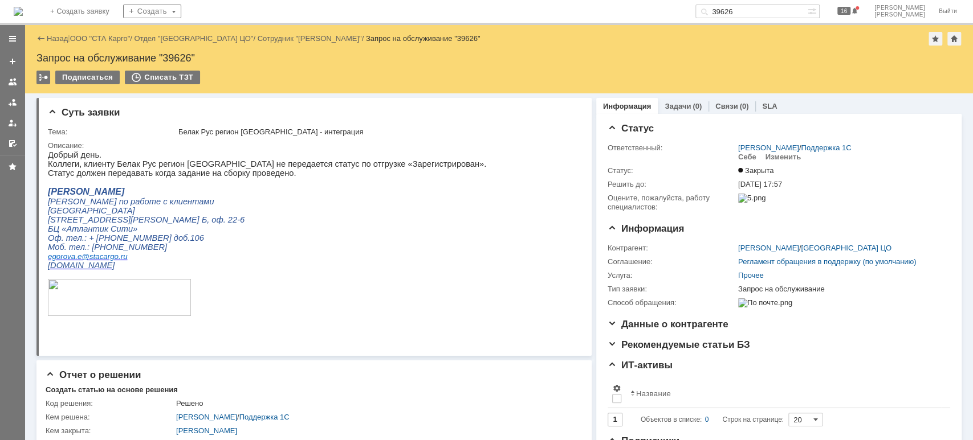
click at [765, 7] on input "39626" at bounding box center [751, 12] width 112 height 14
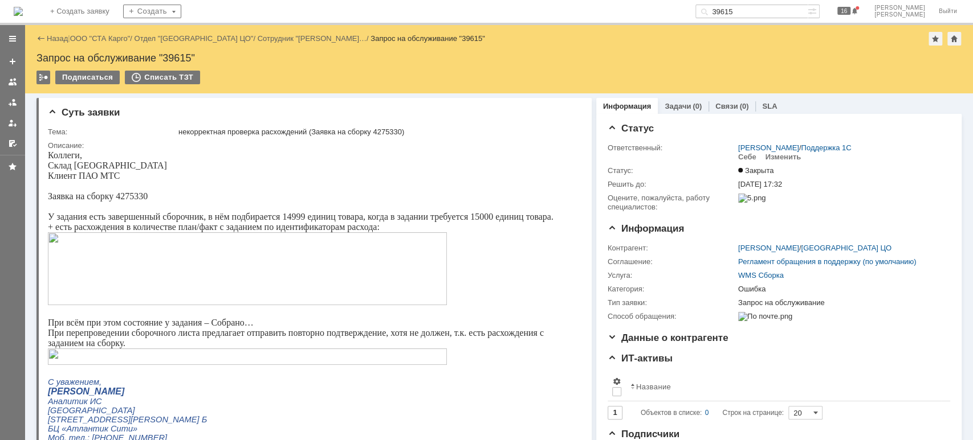
click at [770, 7] on input "39615" at bounding box center [751, 12] width 112 height 14
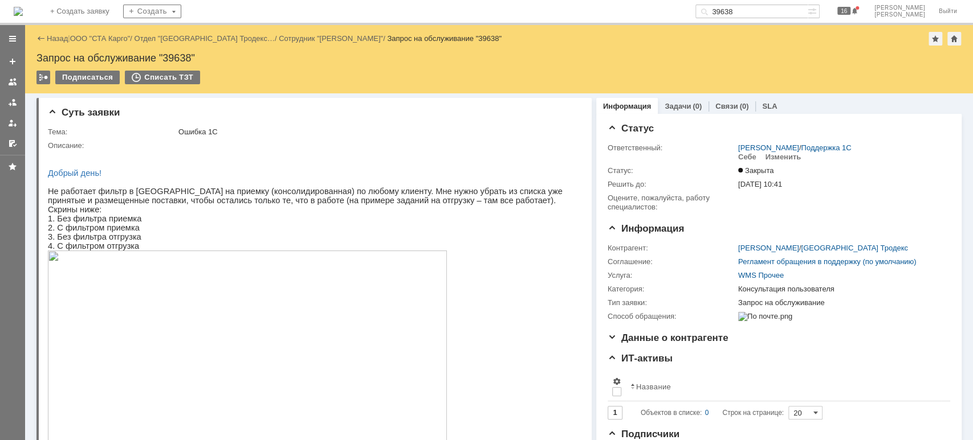
click at [778, 9] on input "39638" at bounding box center [751, 12] width 112 height 14
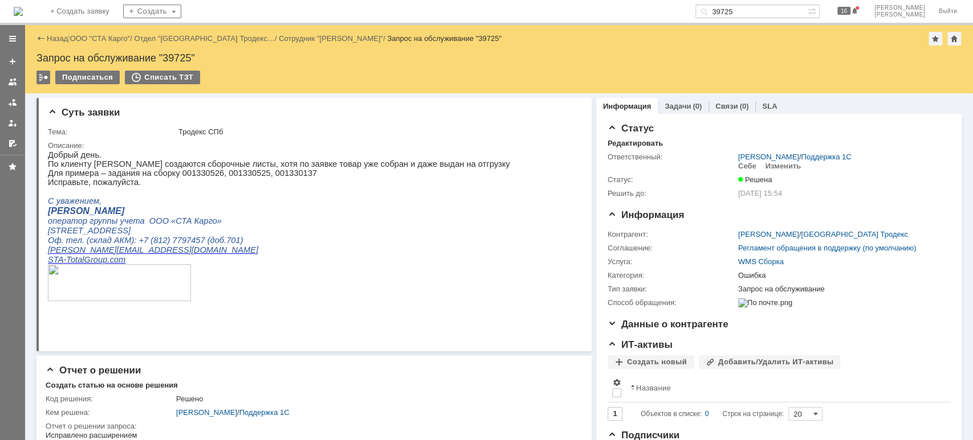
click at [783, 11] on input "39725" at bounding box center [751, 12] width 112 height 14
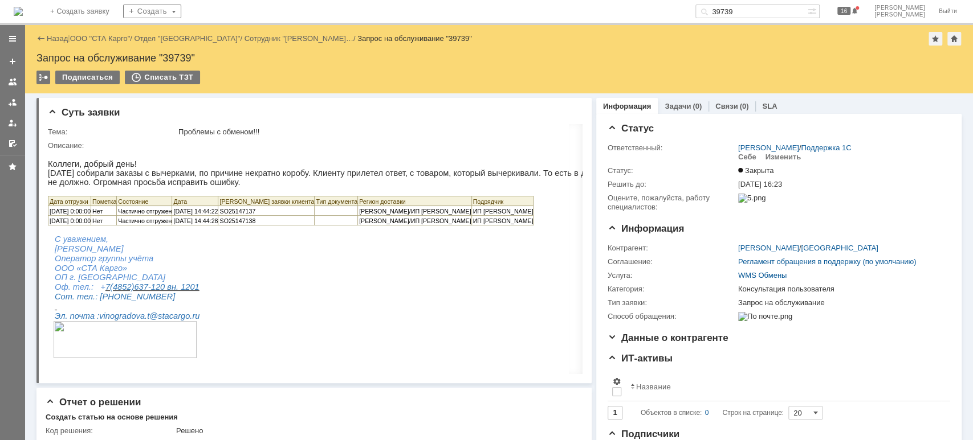
click at [780, 11] on input "39739" at bounding box center [751, 12] width 112 height 14
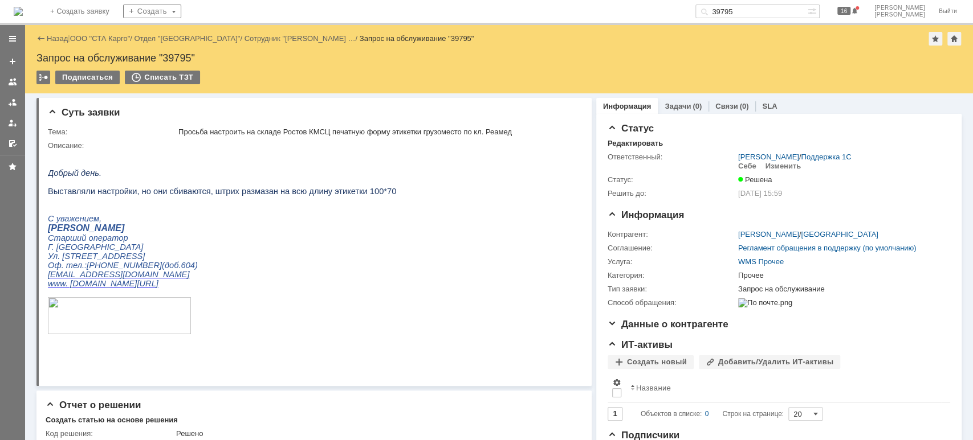
click at [773, 6] on input "39795" at bounding box center [751, 12] width 112 height 14
type input "39801"
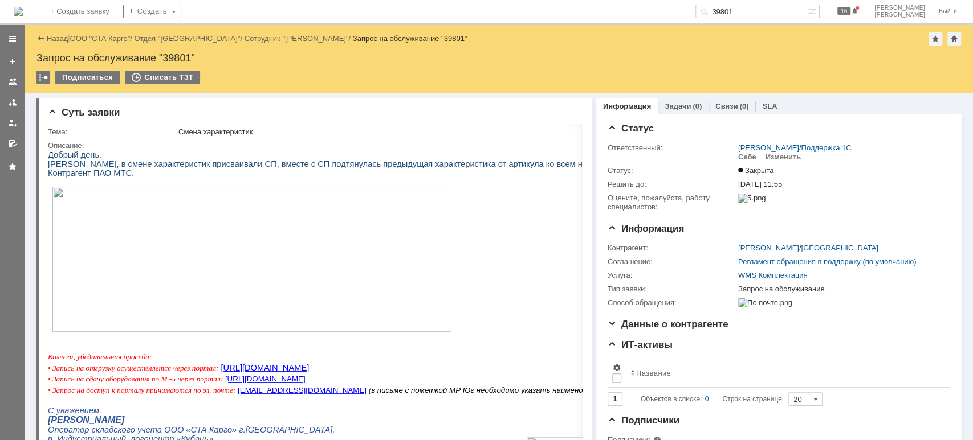
click at [96, 42] on link "ООО "СТА Карго"" at bounding box center [100, 38] width 60 height 9
